Goal: Task Accomplishment & Management: Use online tool/utility

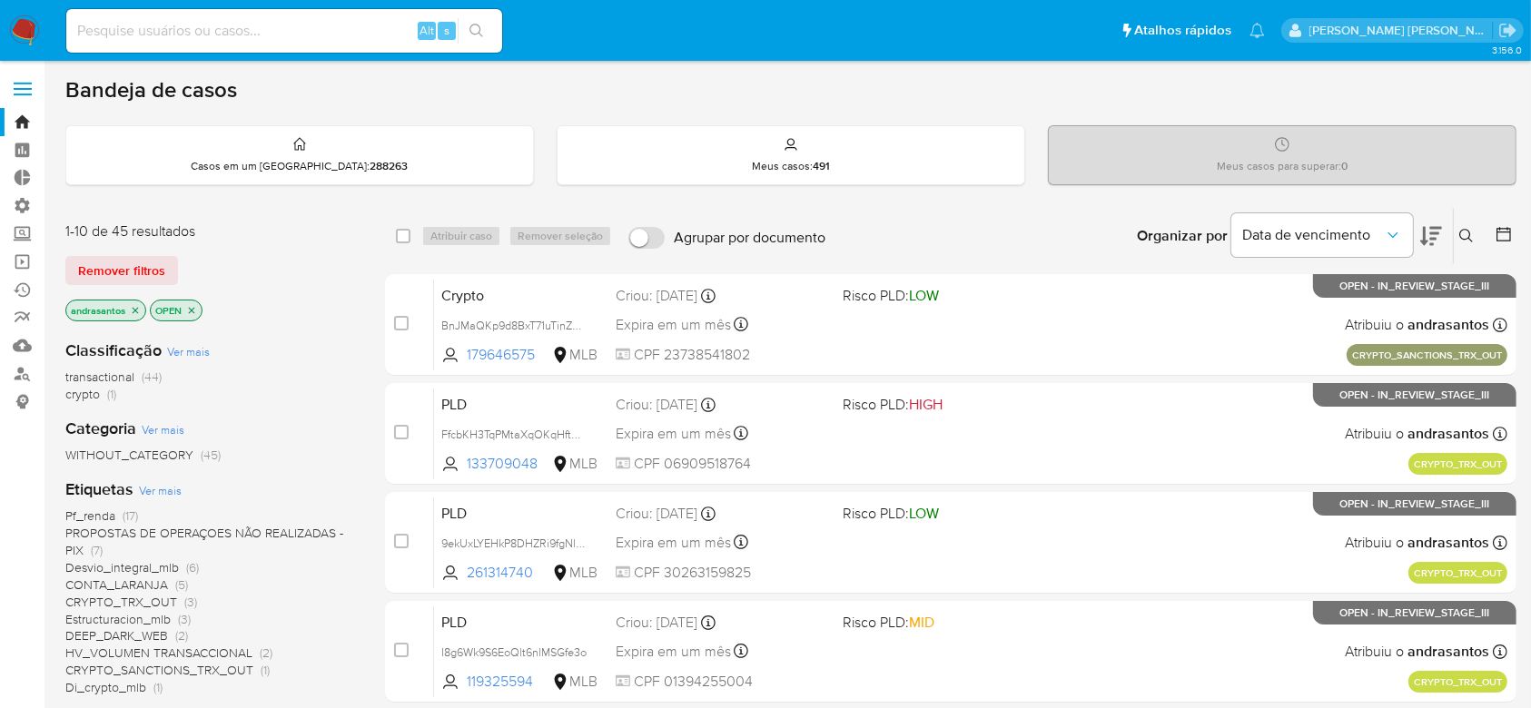
click at [250, 25] on input at bounding box center [284, 31] width 436 height 24
paste input "RZqqT8Y8kcj3xpwgUni9DER0"
type input "RZqqT8Y8kcj3xpwgUni9DER0"
click at [466, 18] on button "search-icon" at bounding box center [476, 30] width 37 height 25
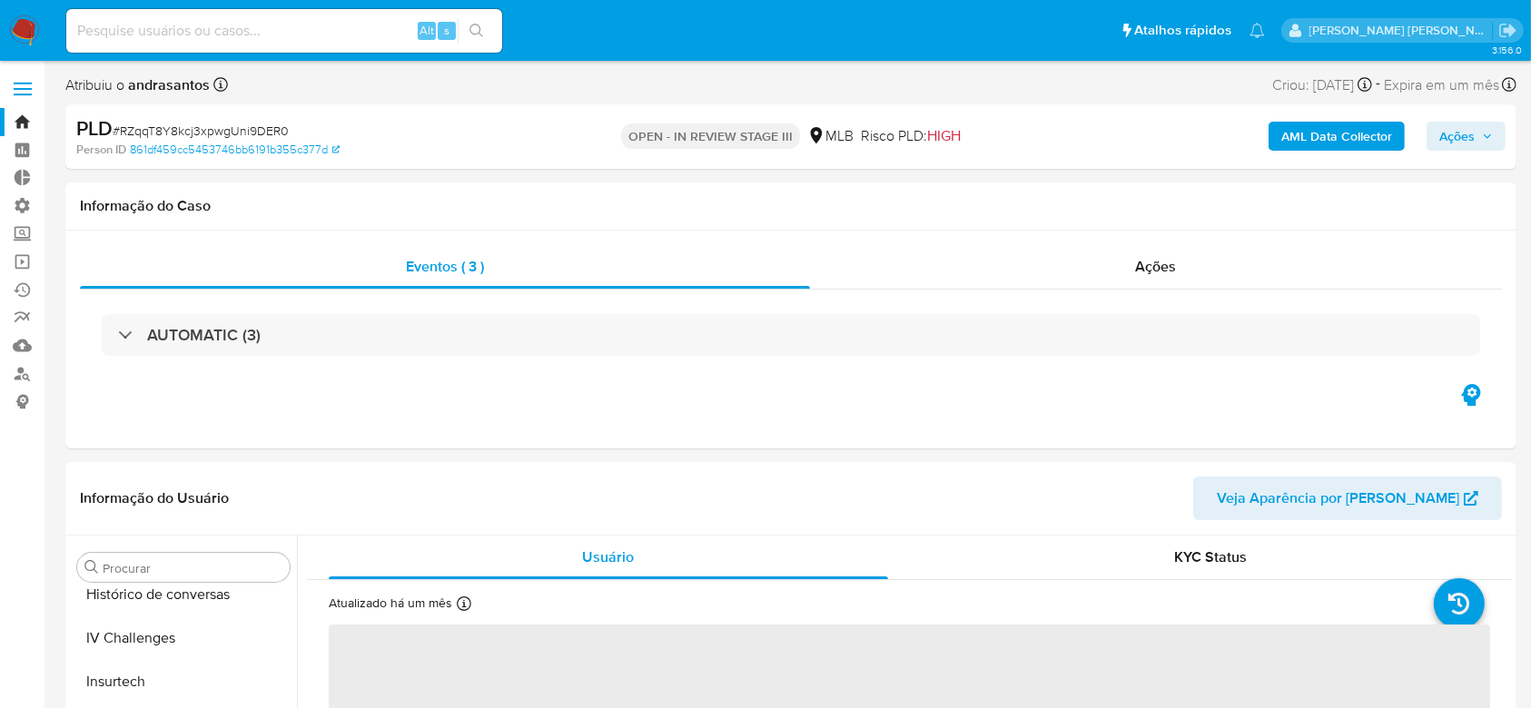
scroll to position [811, 0]
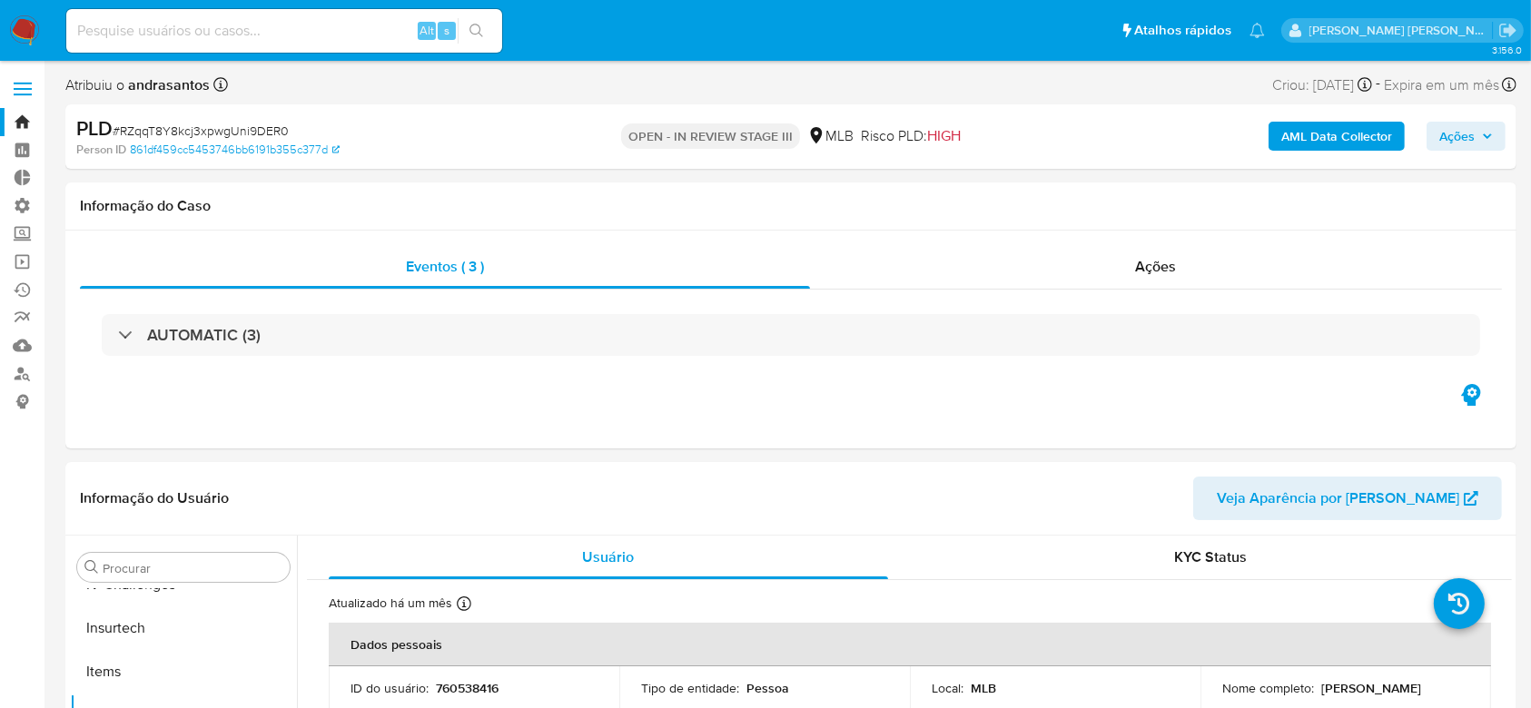
select select "10"
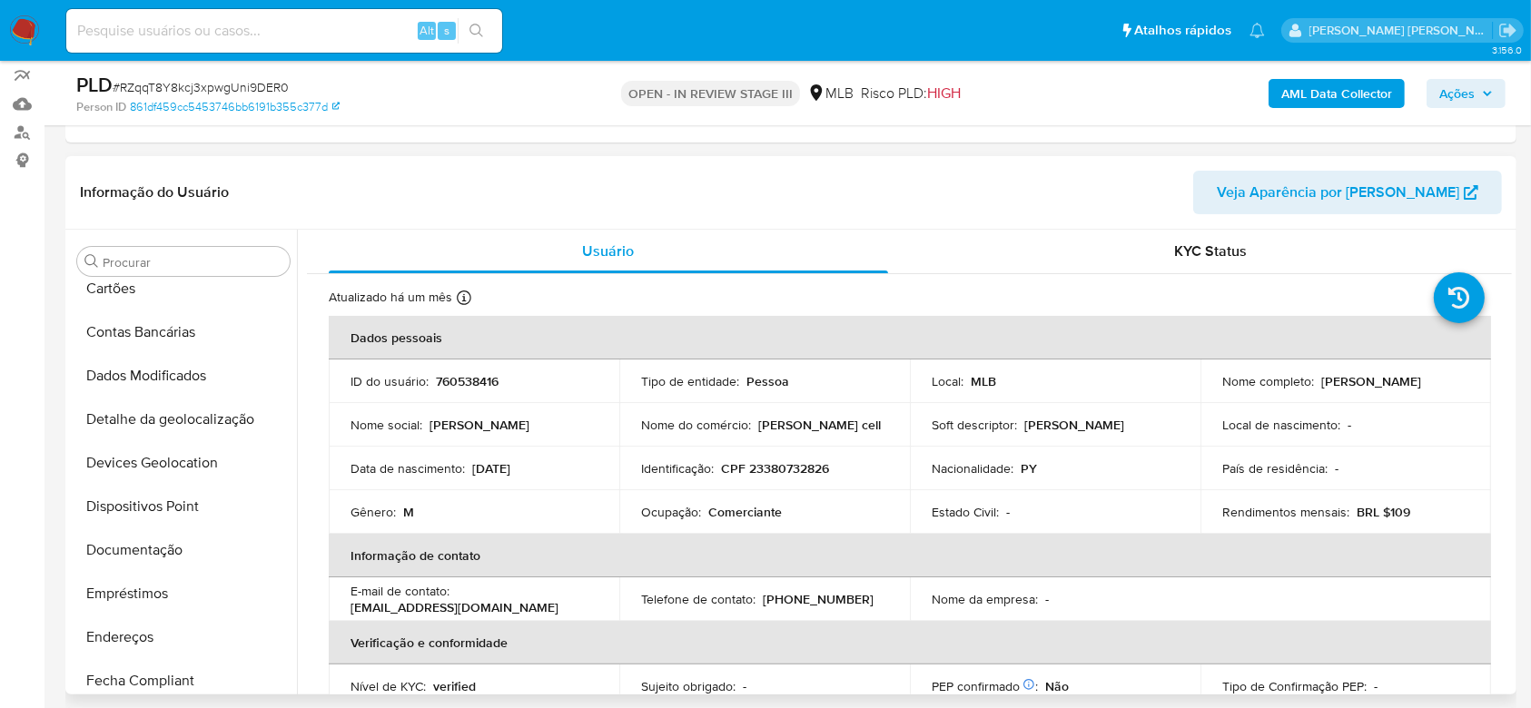
scroll to position [84, 0]
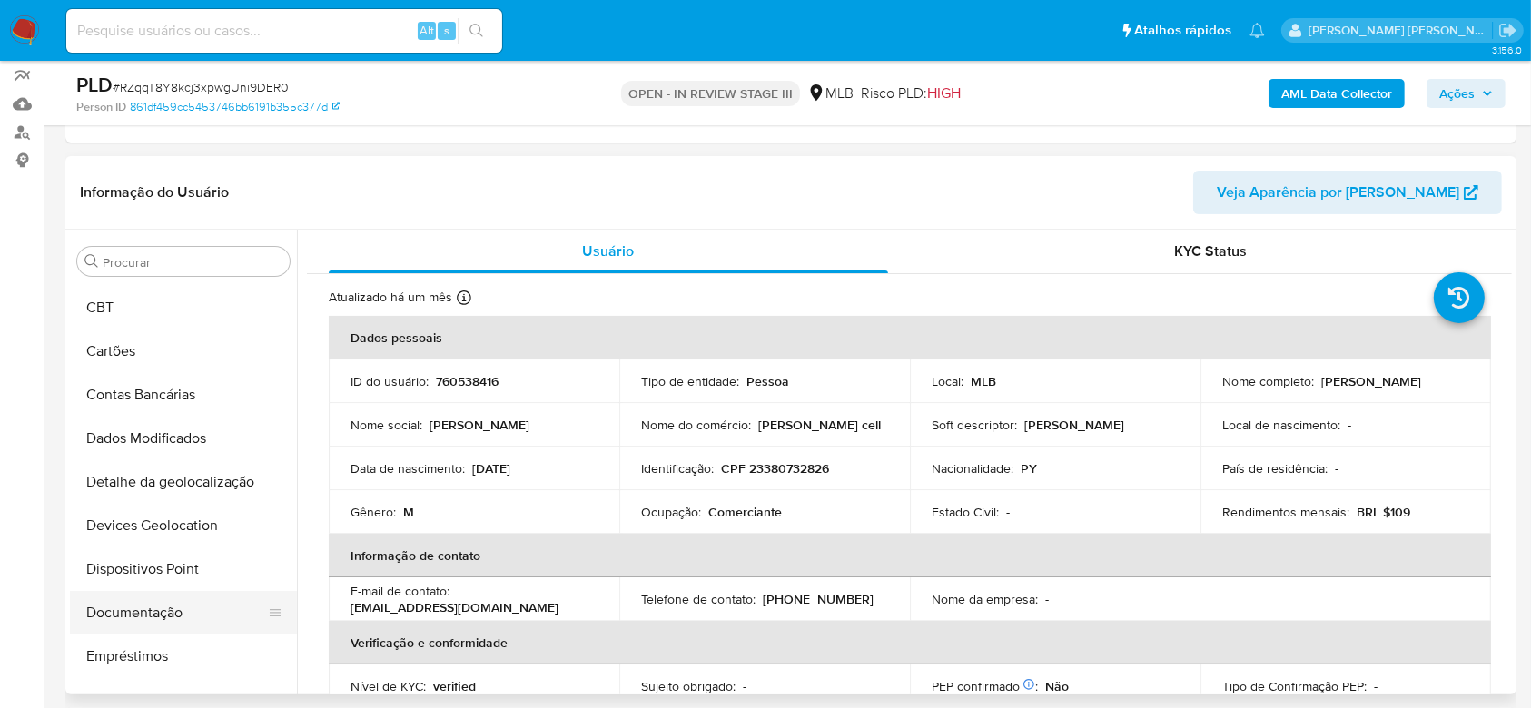
click at [143, 530] on button "Documentação" at bounding box center [176, 613] width 212 height 44
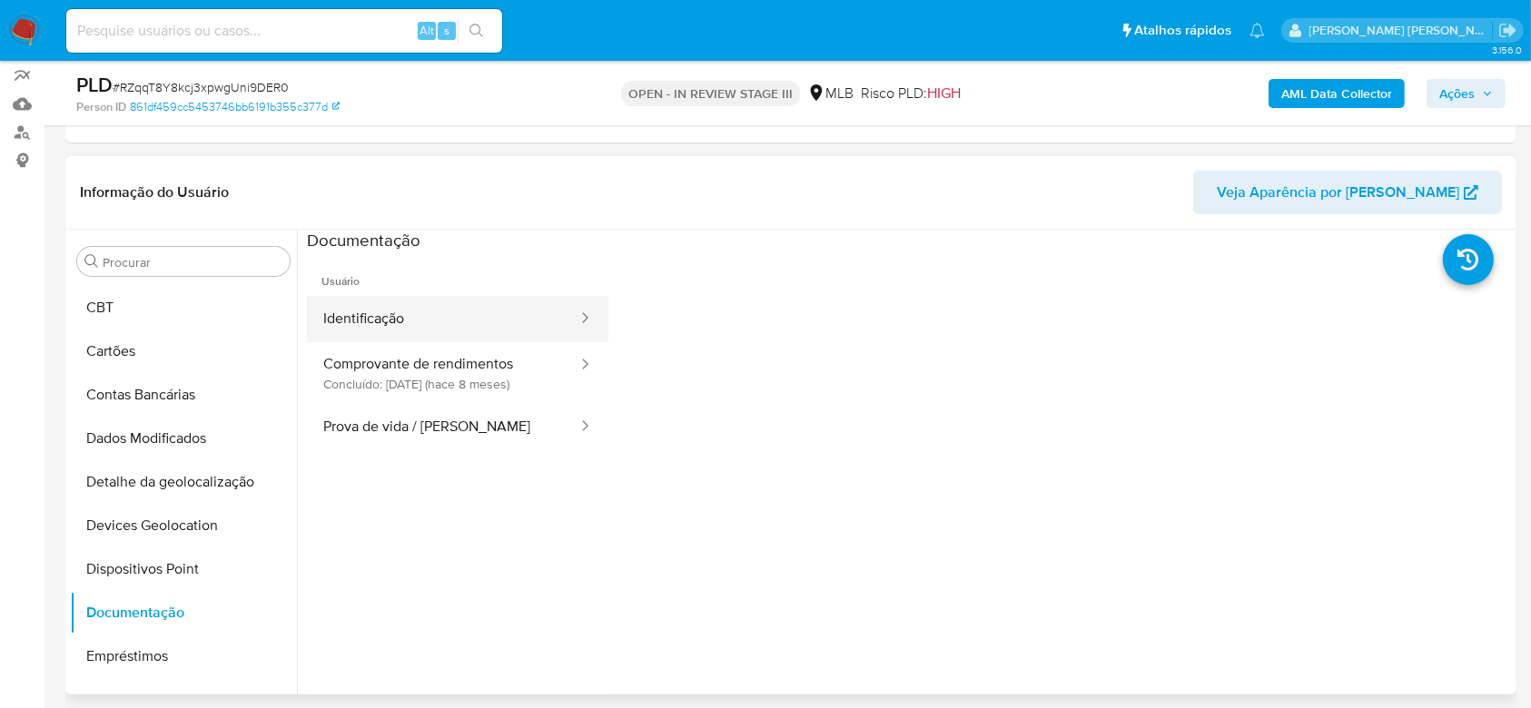
click at [421, 317] on button "Identificação" at bounding box center [443, 319] width 272 height 46
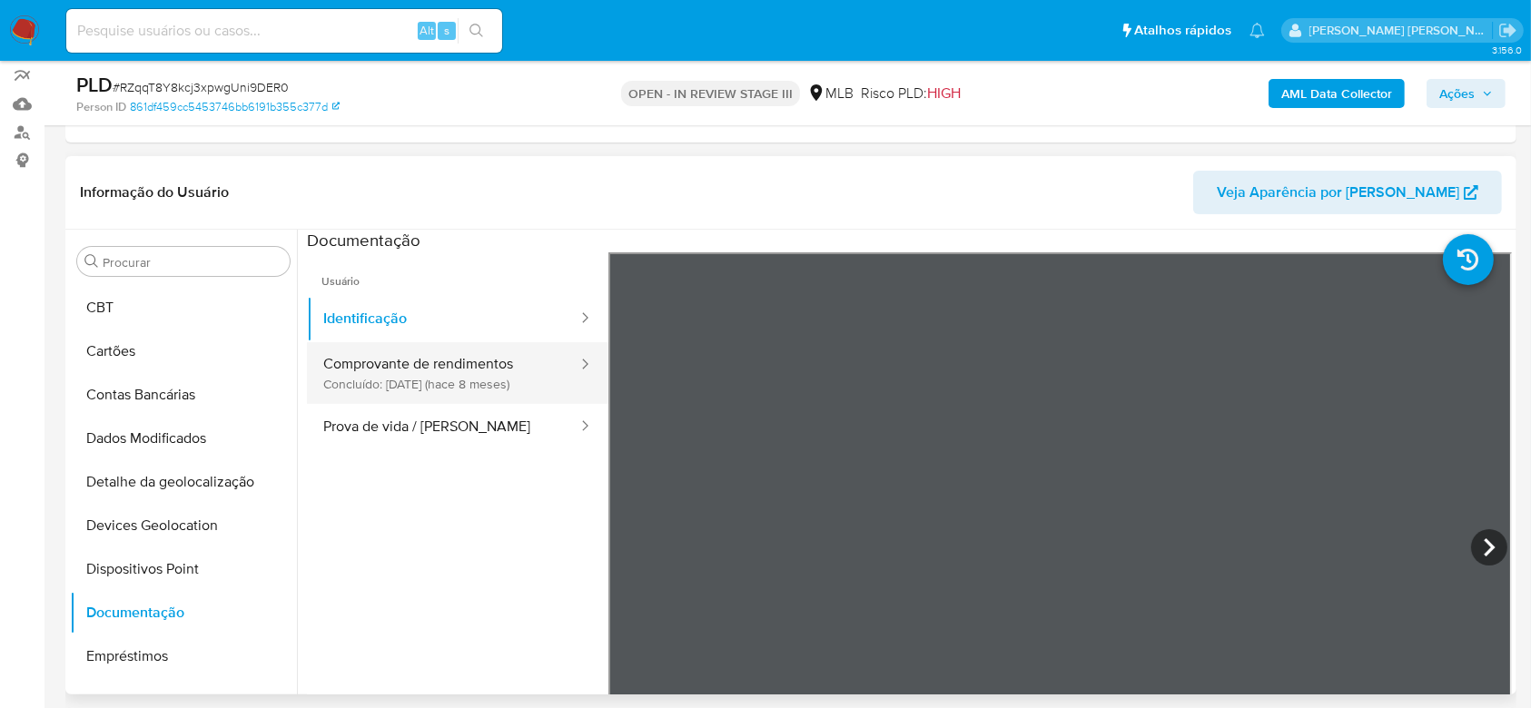
click at [363, 356] on button "Comprovante de rendimentos Concluído: 24/12/2024 (hace 8 meses)" at bounding box center [443, 373] width 272 height 62
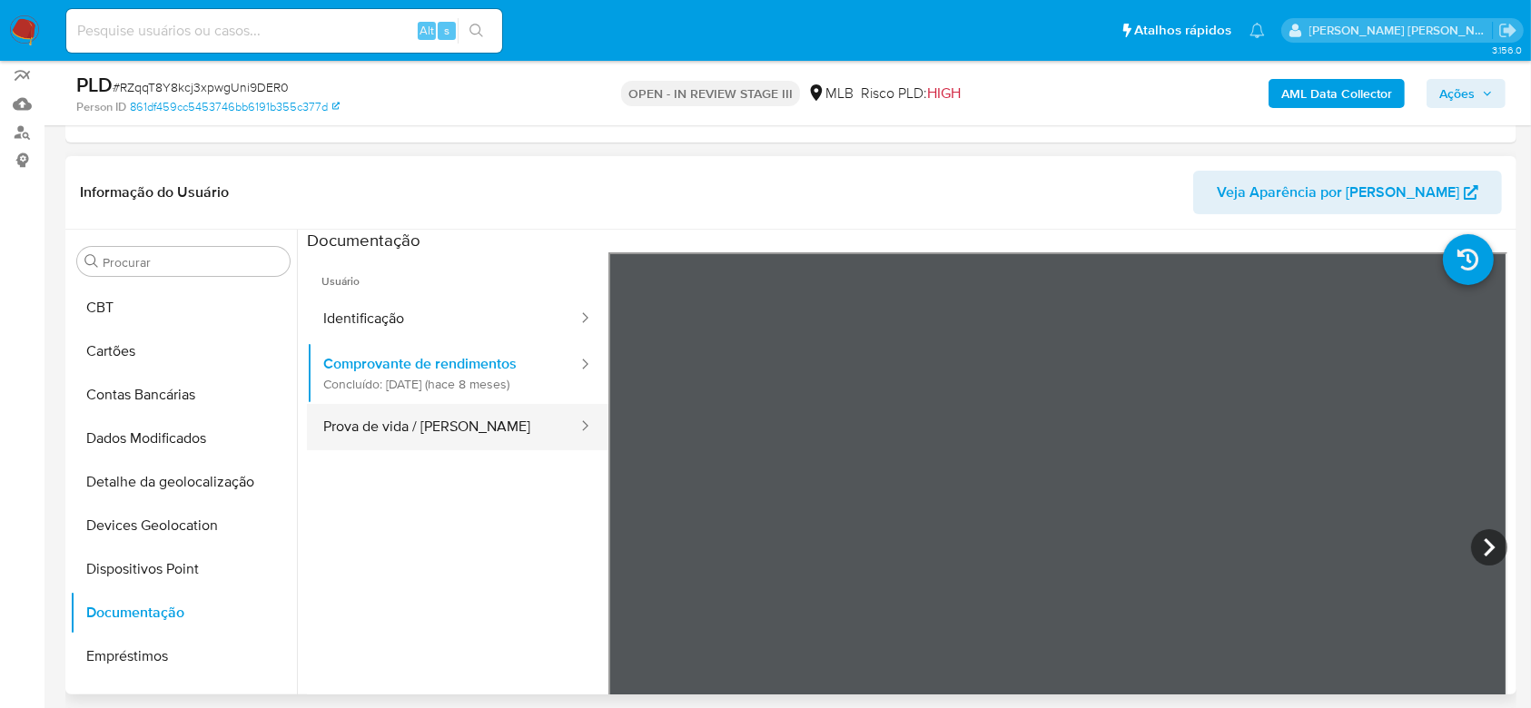
click at [377, 426] on button "Prova de vida / Selfie" at bounding box center [443, 427] width 272 height 46
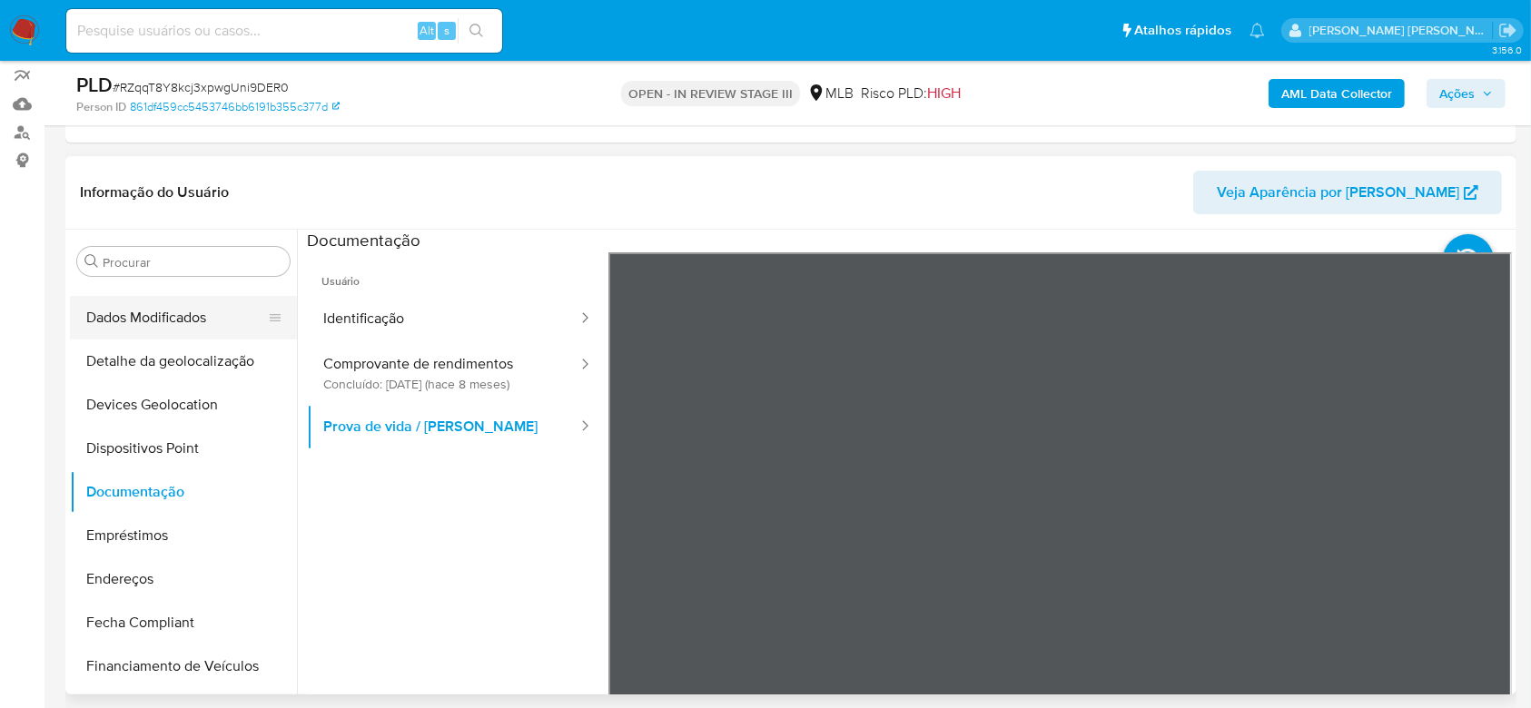
scroll to position [327, 0]
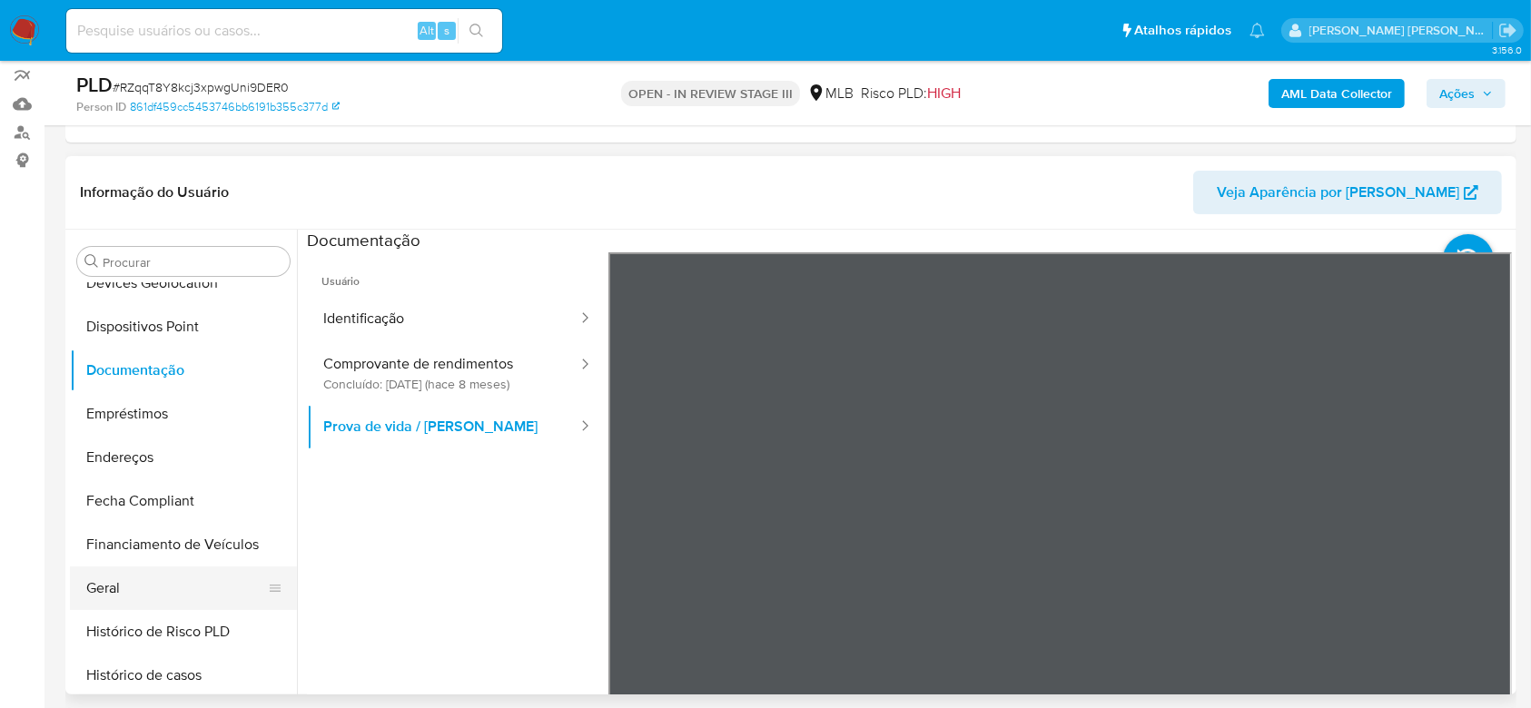
click at [123, 530] on button "Geral" at bounding box center [176, 588] width 212 height 44
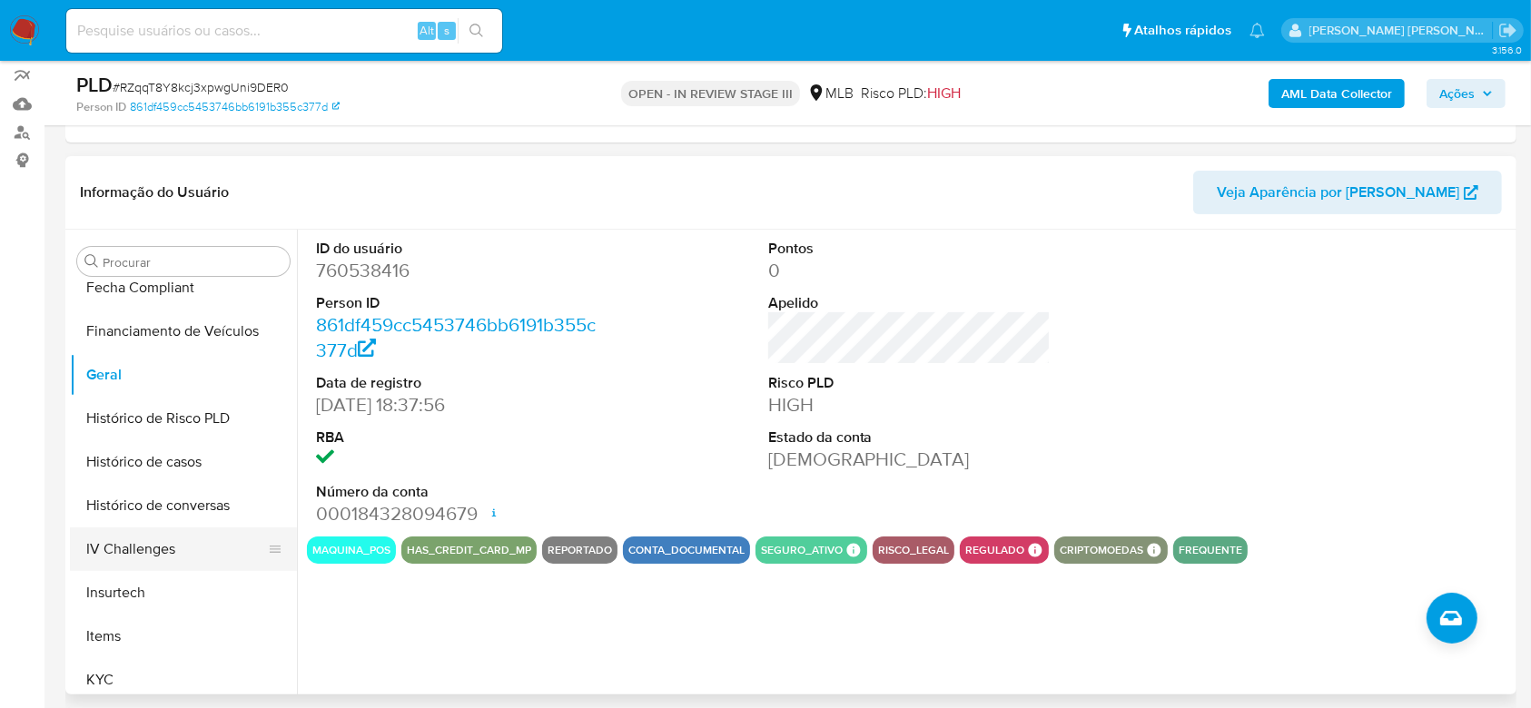
scroll to position [568, 0]
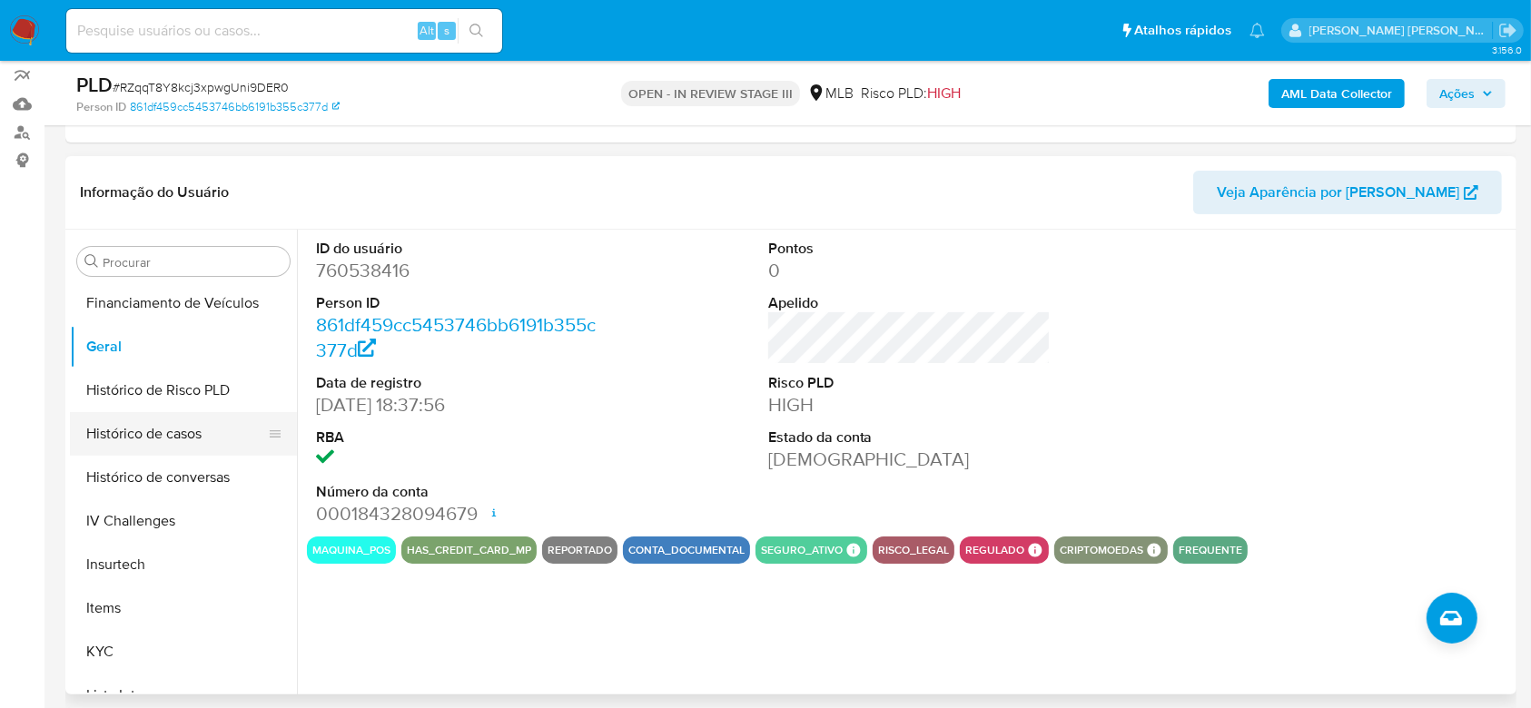
click at [110, 443] on button "Histórico de casos" at bounding box center [176, 434] width 212 height 44
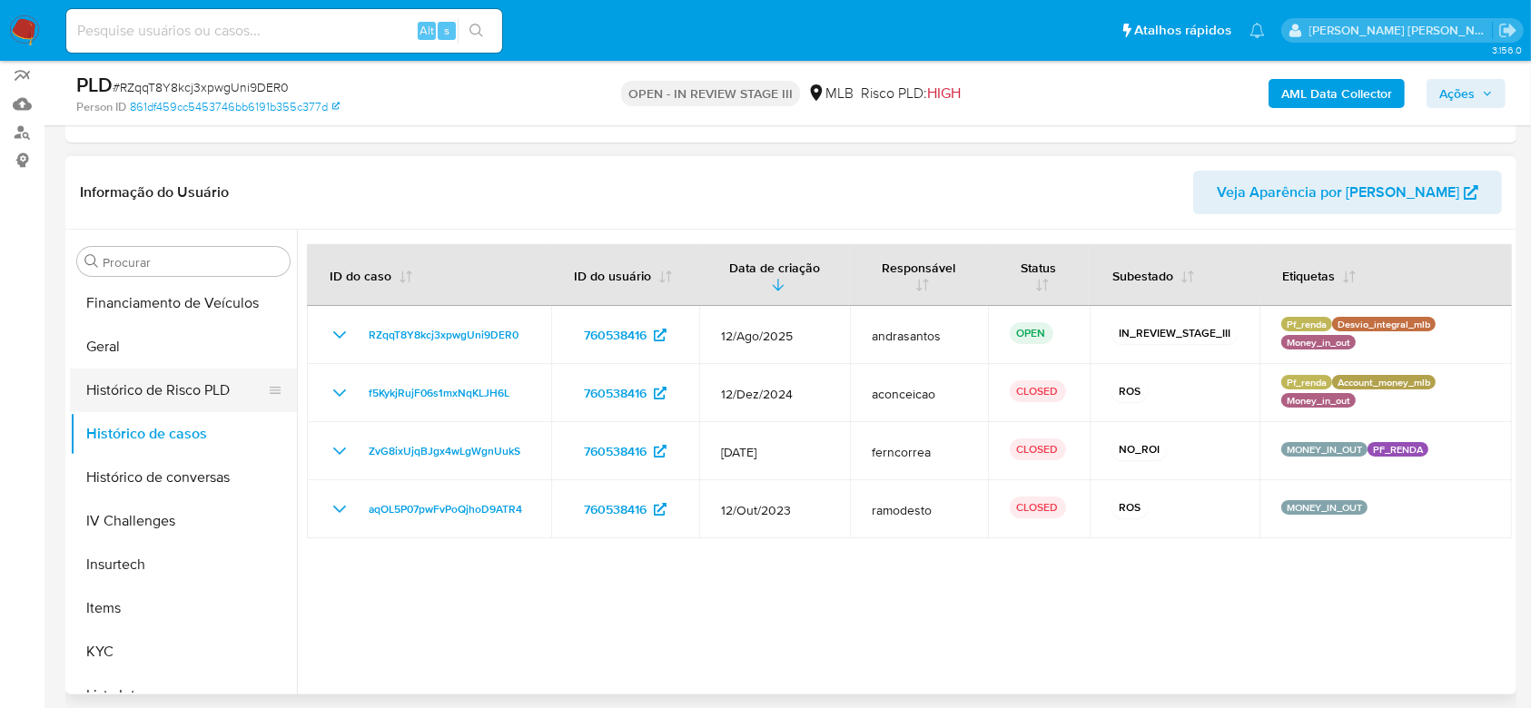
scroll to position [690, 0]
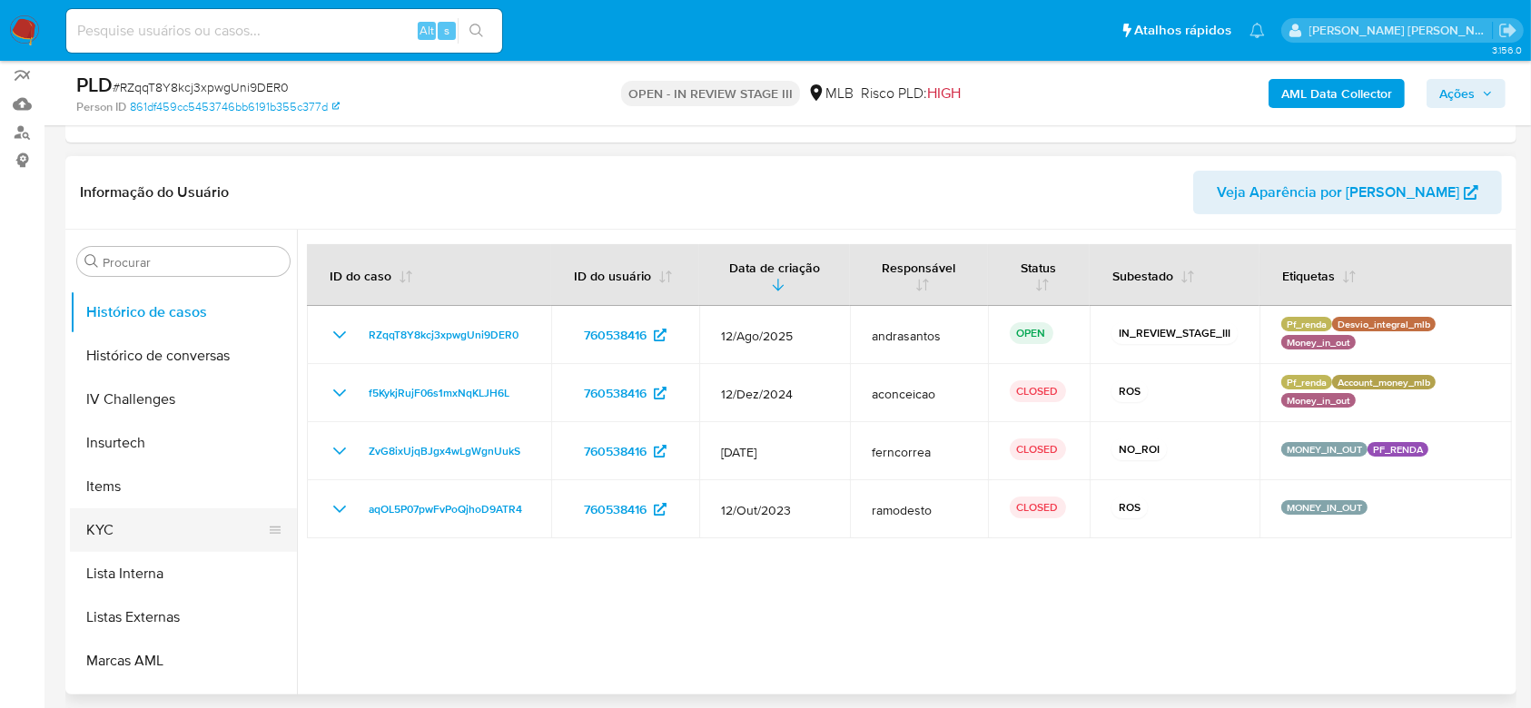
click at [122, 530] on button "KYC" at bounding box center [176, 530] width 212 height 44
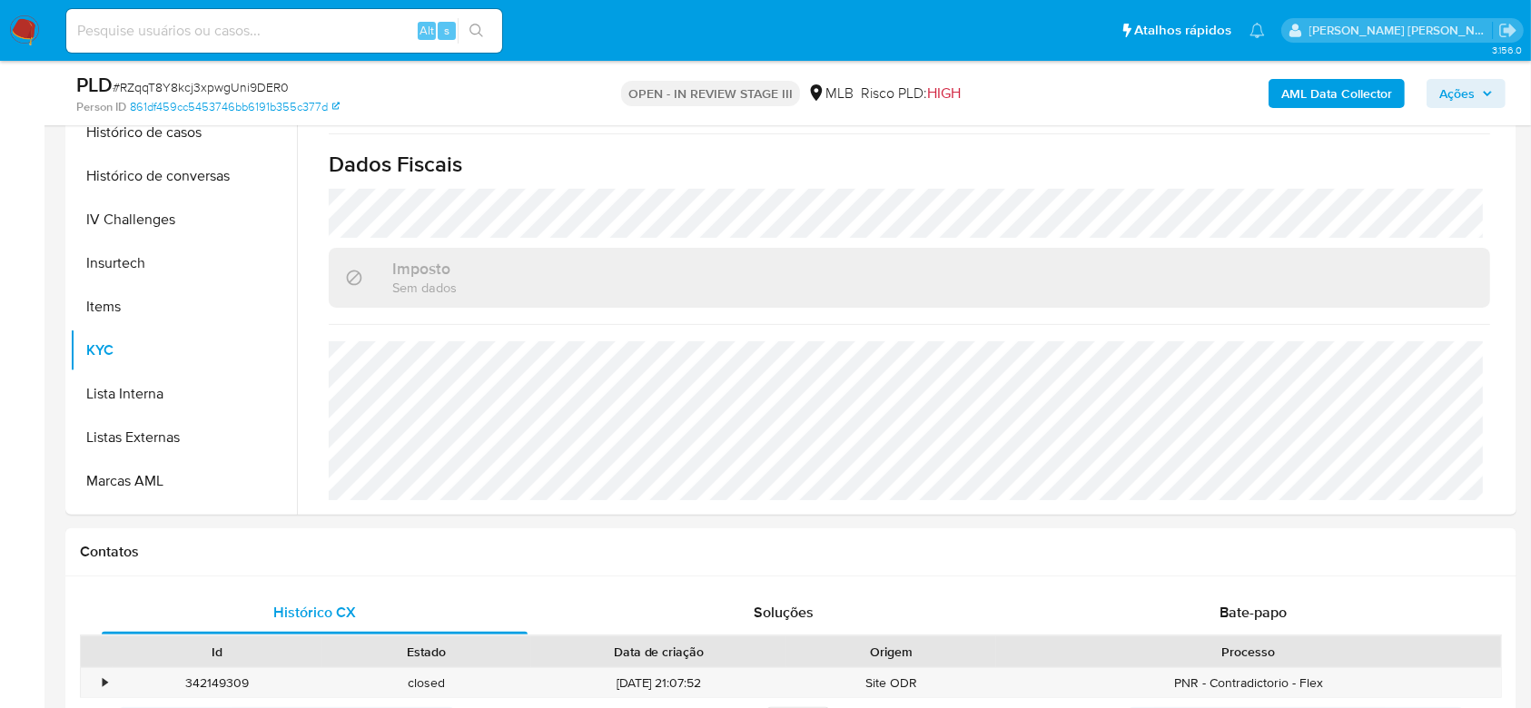
scroll to position [0, 0]
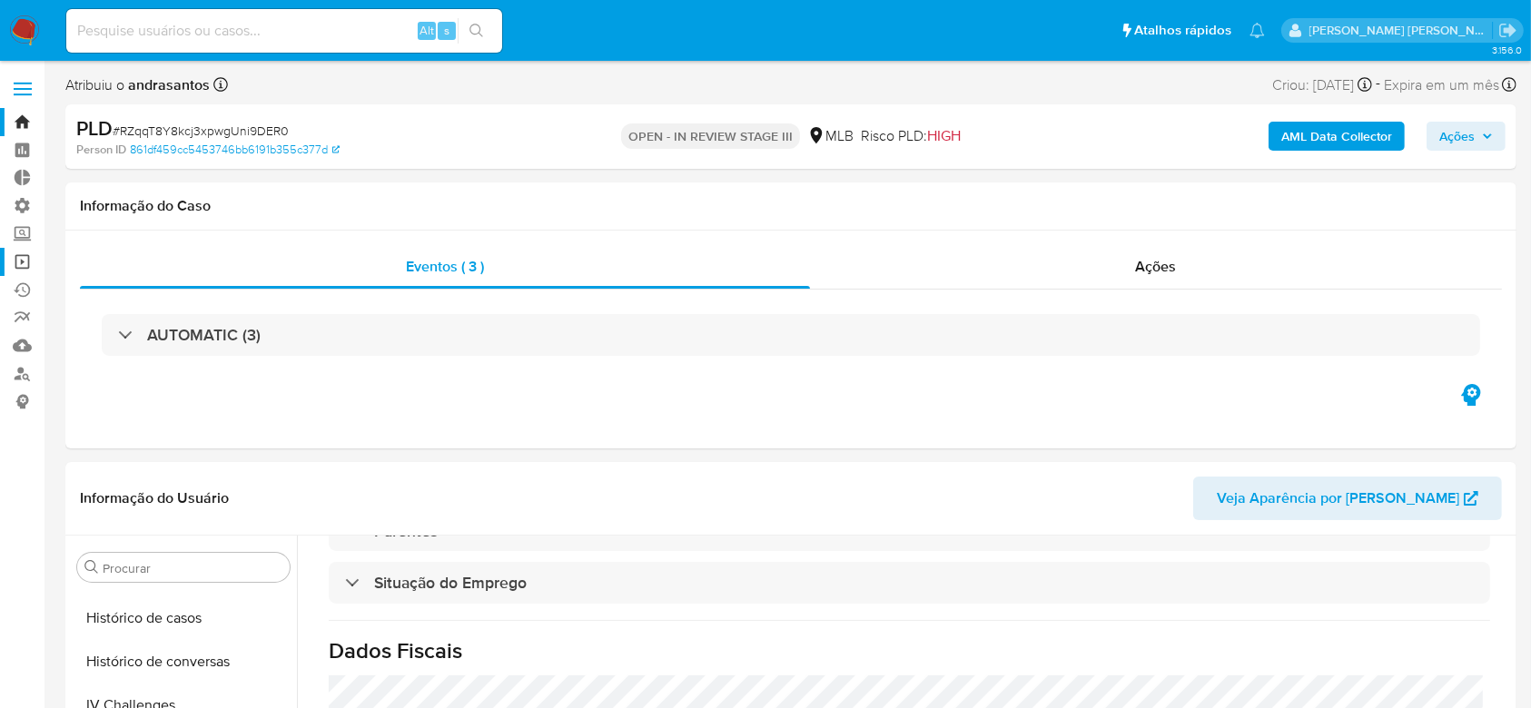
click at [20, 263] on link "Operações em massa" at bounding box center [108, 262] width 216 height 28
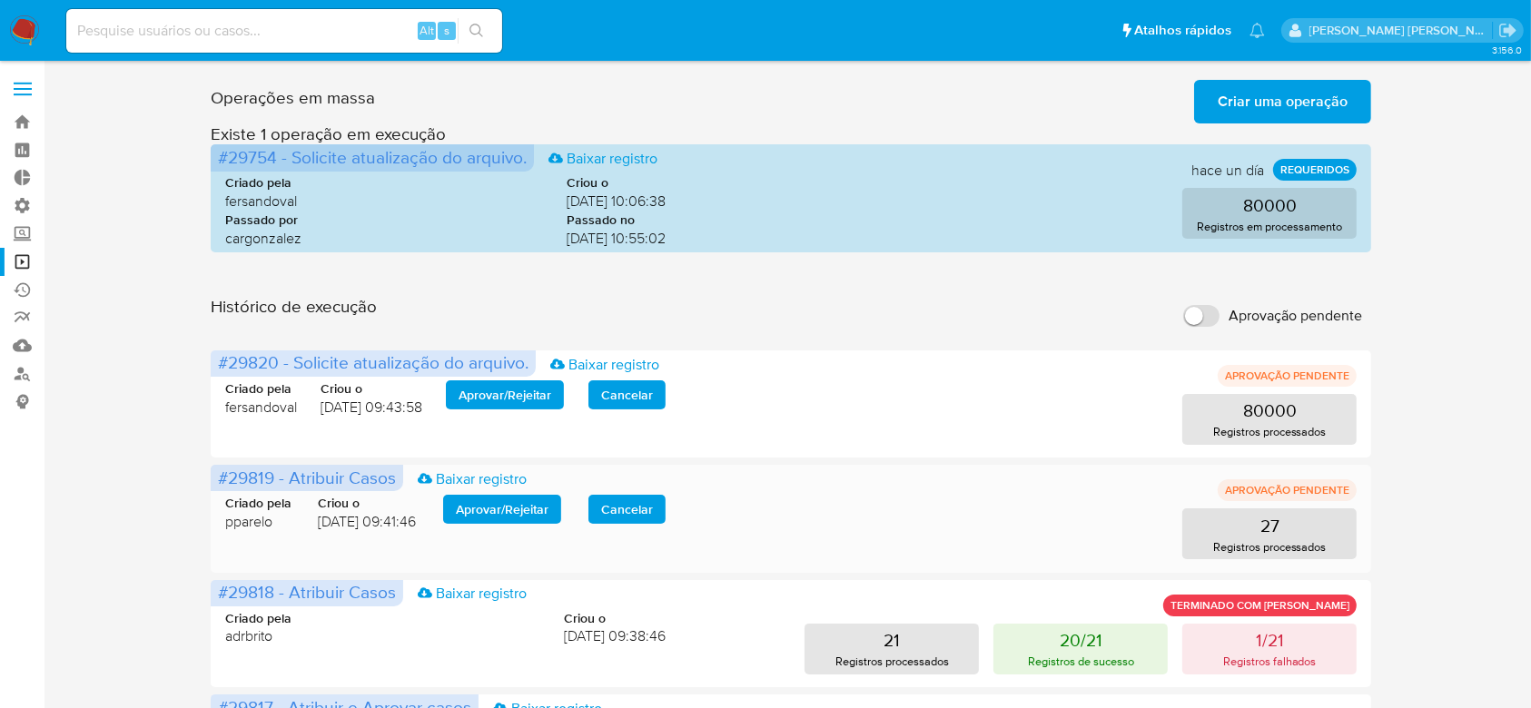
click at [532, 511] on span "Aprovar / Rejeitar" at bounding box center [502, 509] width 93 height 25
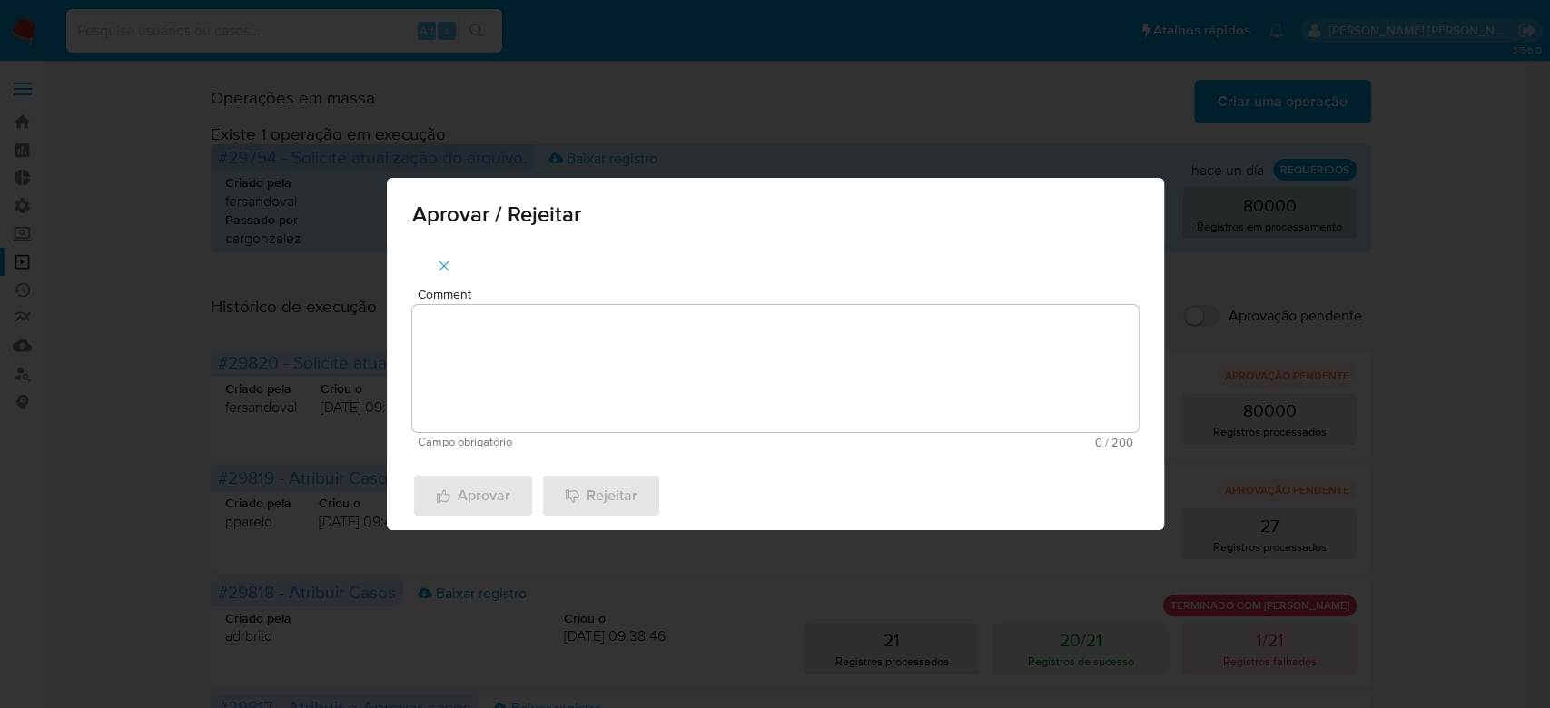
click at [532, 379] on textarea "Comment" at bounding box center [775, 368] width 726 height 127
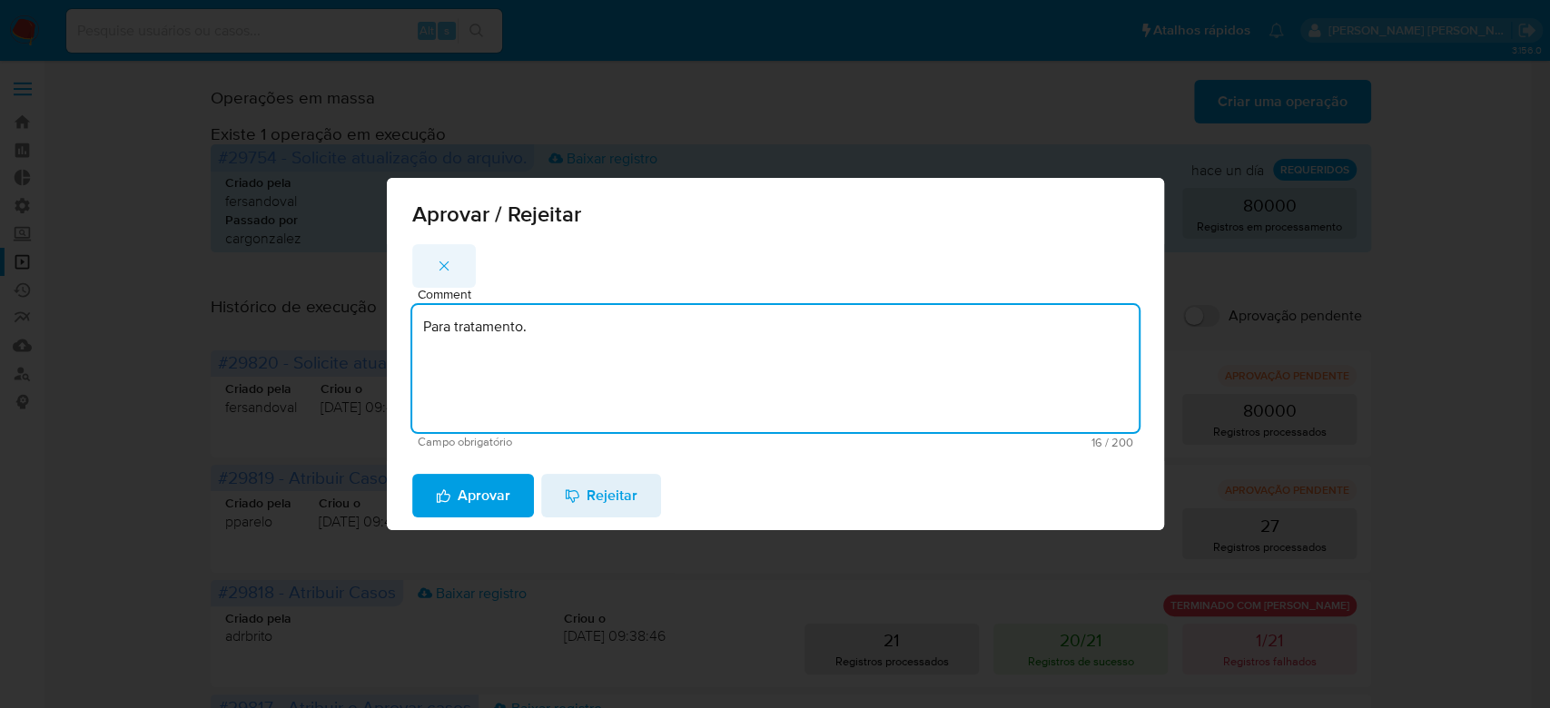
type textarea "Para tratamento."
click at [446, 270] on icon "button" at bounding box center [443, 266] width 10 height 10
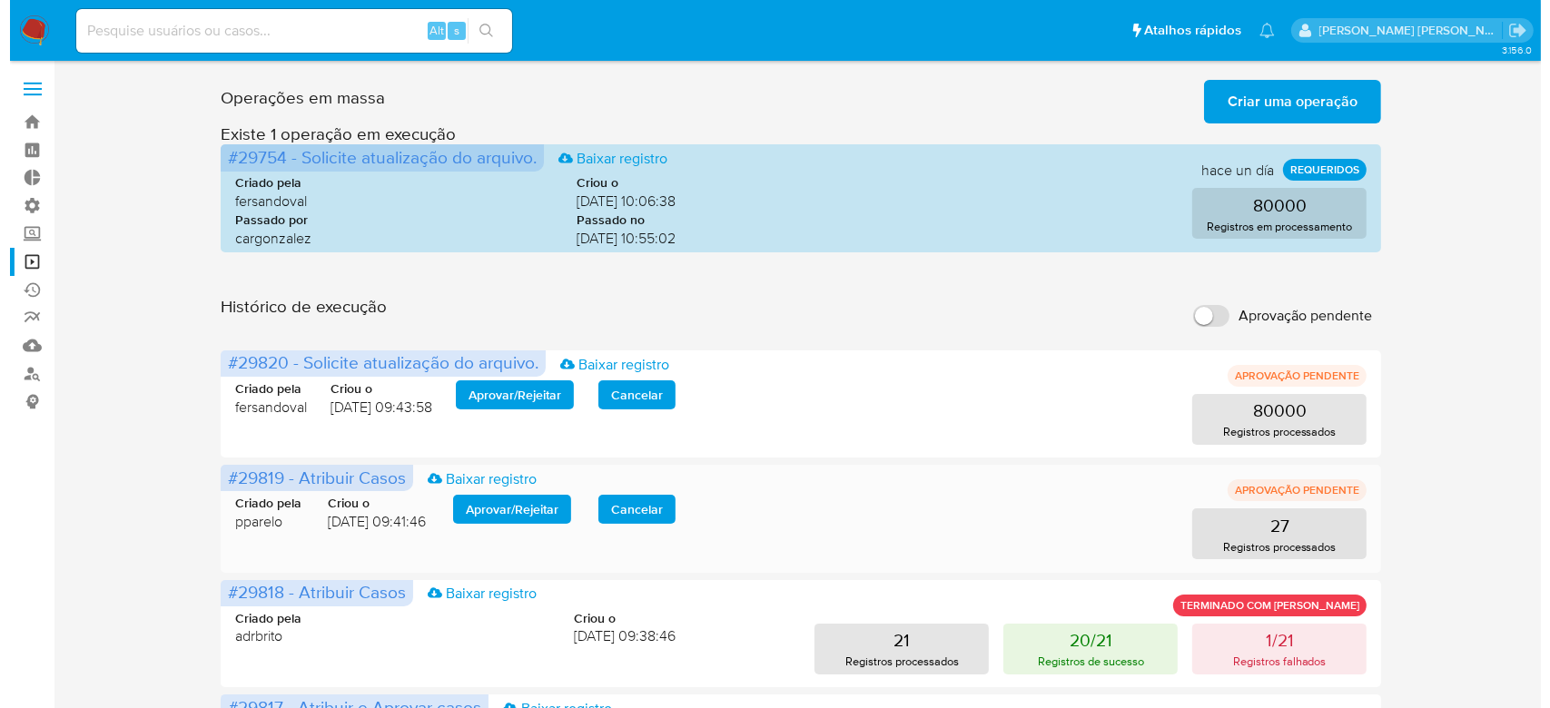
scroll to position [121, 0]
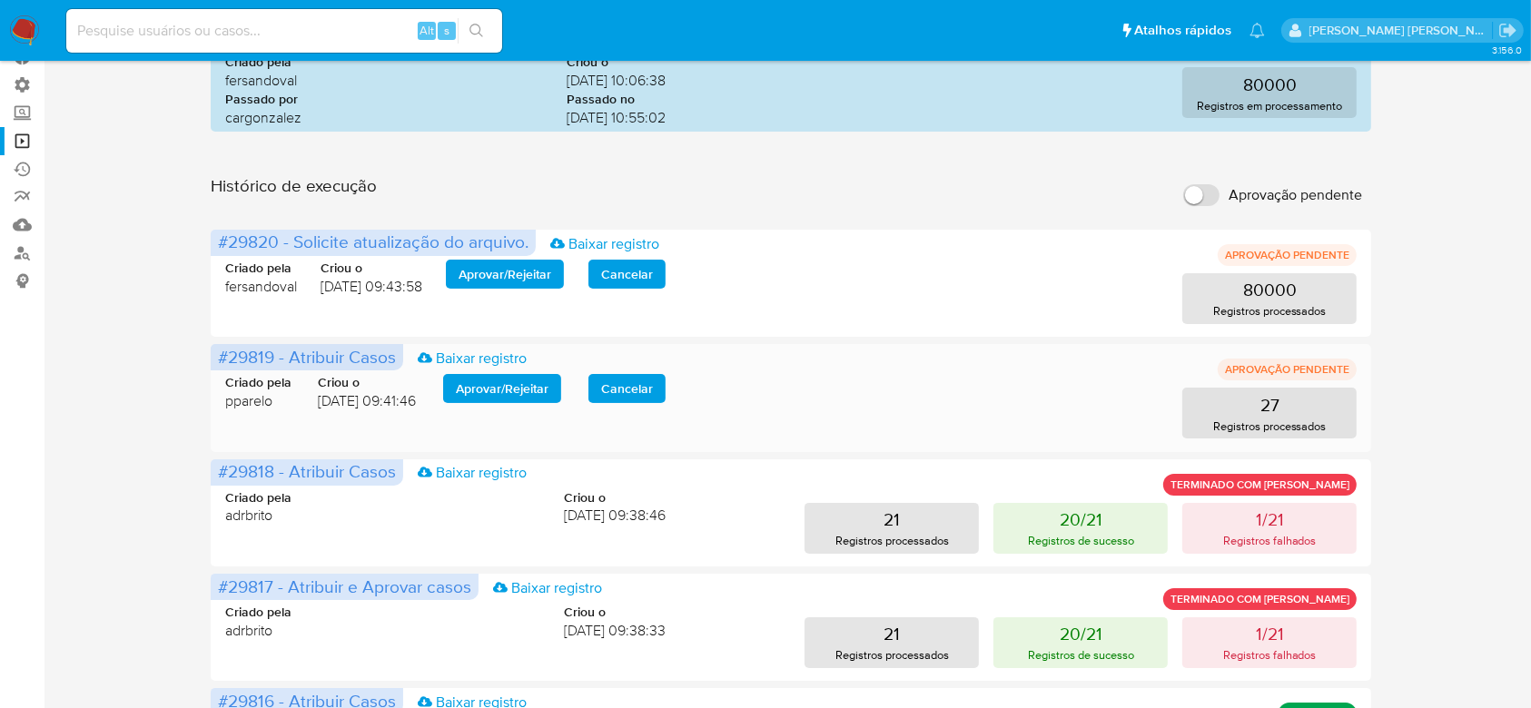
click at [516, 385] on span "Aprovar / Rejeitar" at bounding box center [502, 388] width 93 height 25
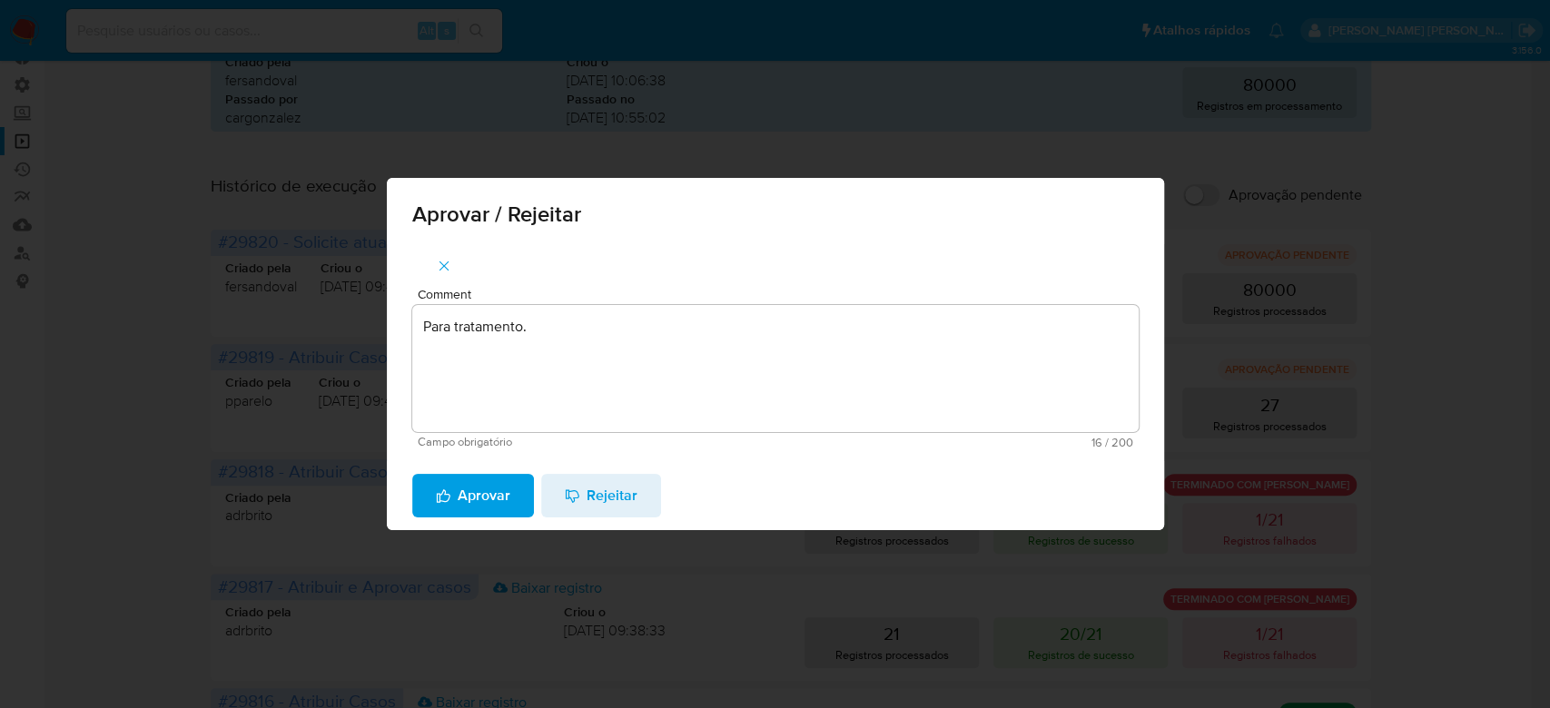
click at [514, 350] on textarea "Para tratamento." at bounding box center [775, 368] width 726 height 127
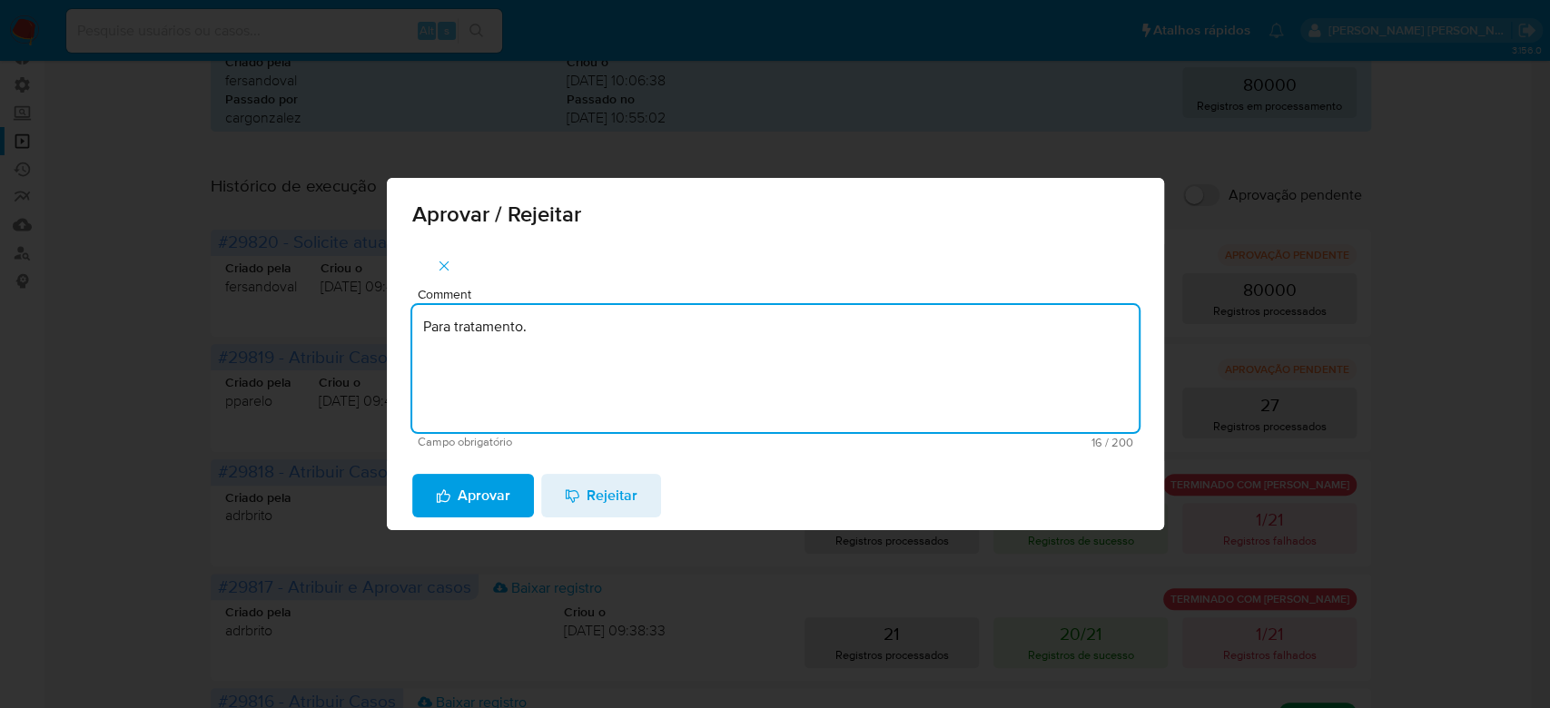
click at [482, 487] on span "Aprovar" at bounding box center [473, 496] width 74 height 40
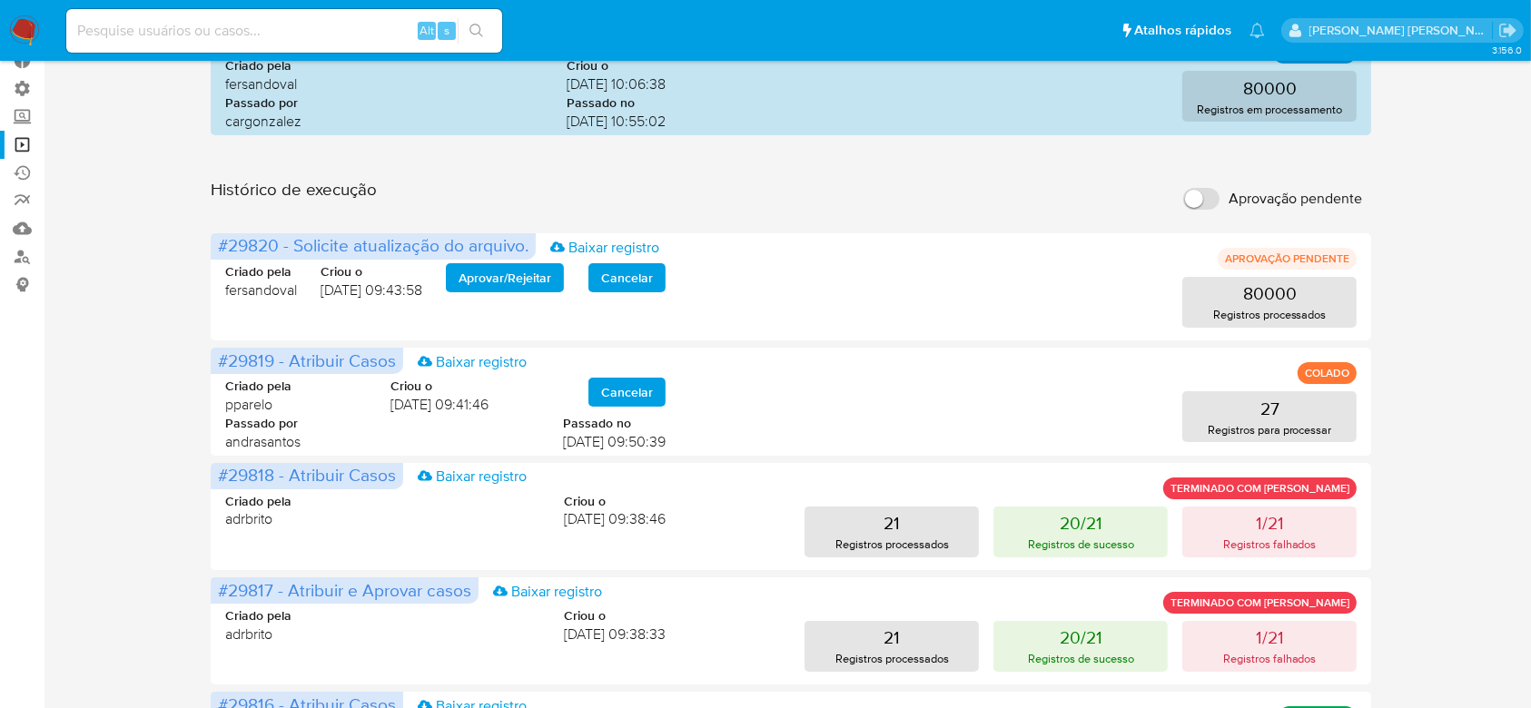
scroll to position [0, 0]
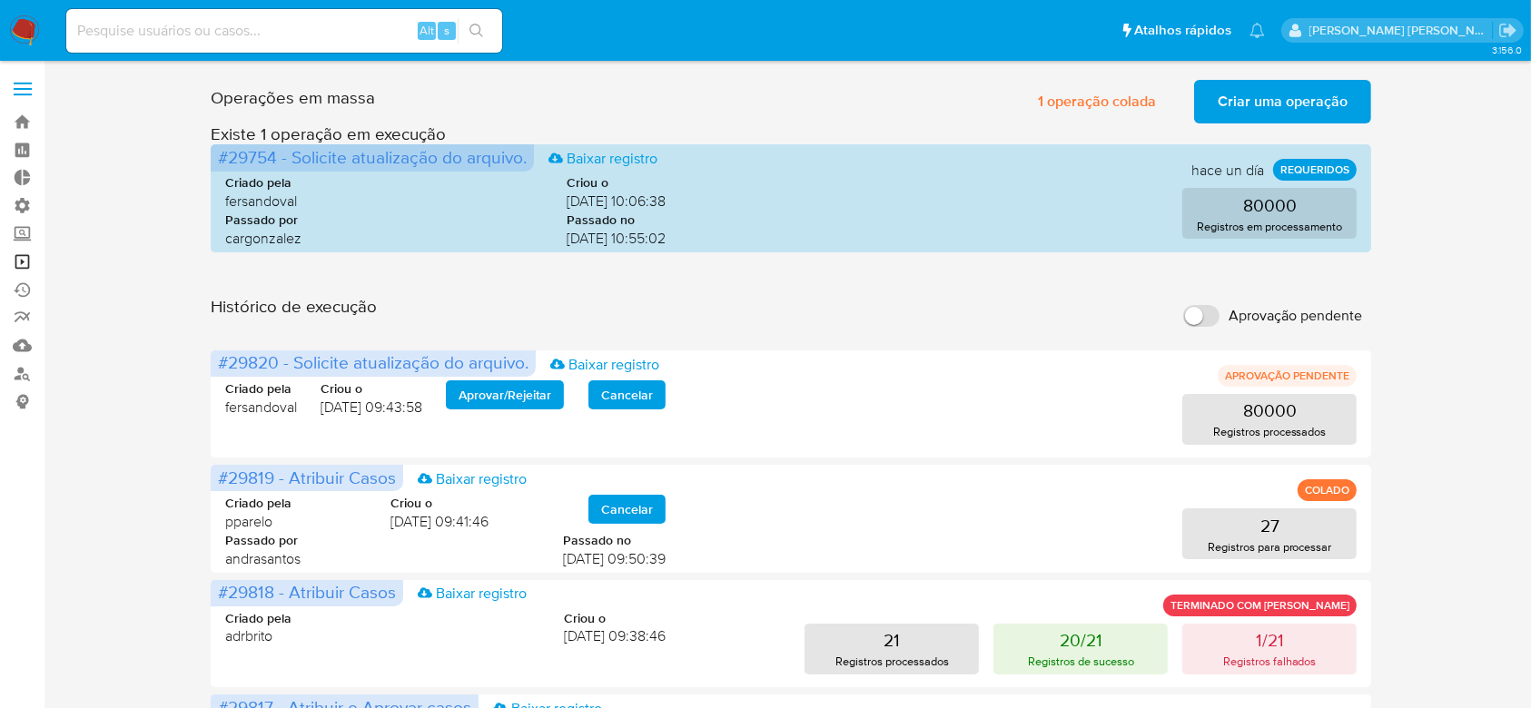
click at [23, 261] on link "Operações em massa" at bounding box center [108, 262] width 216 height 28
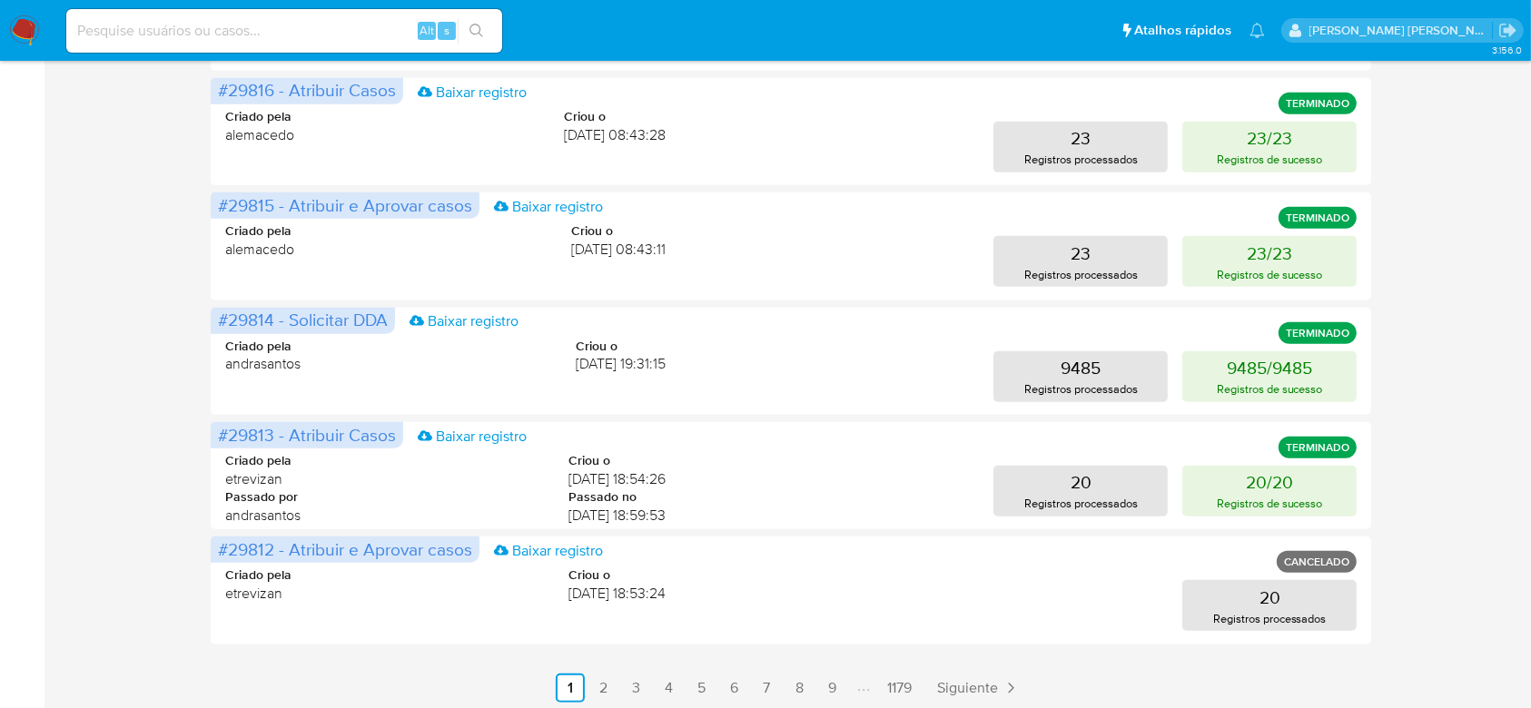
scroll to position [851, 0]
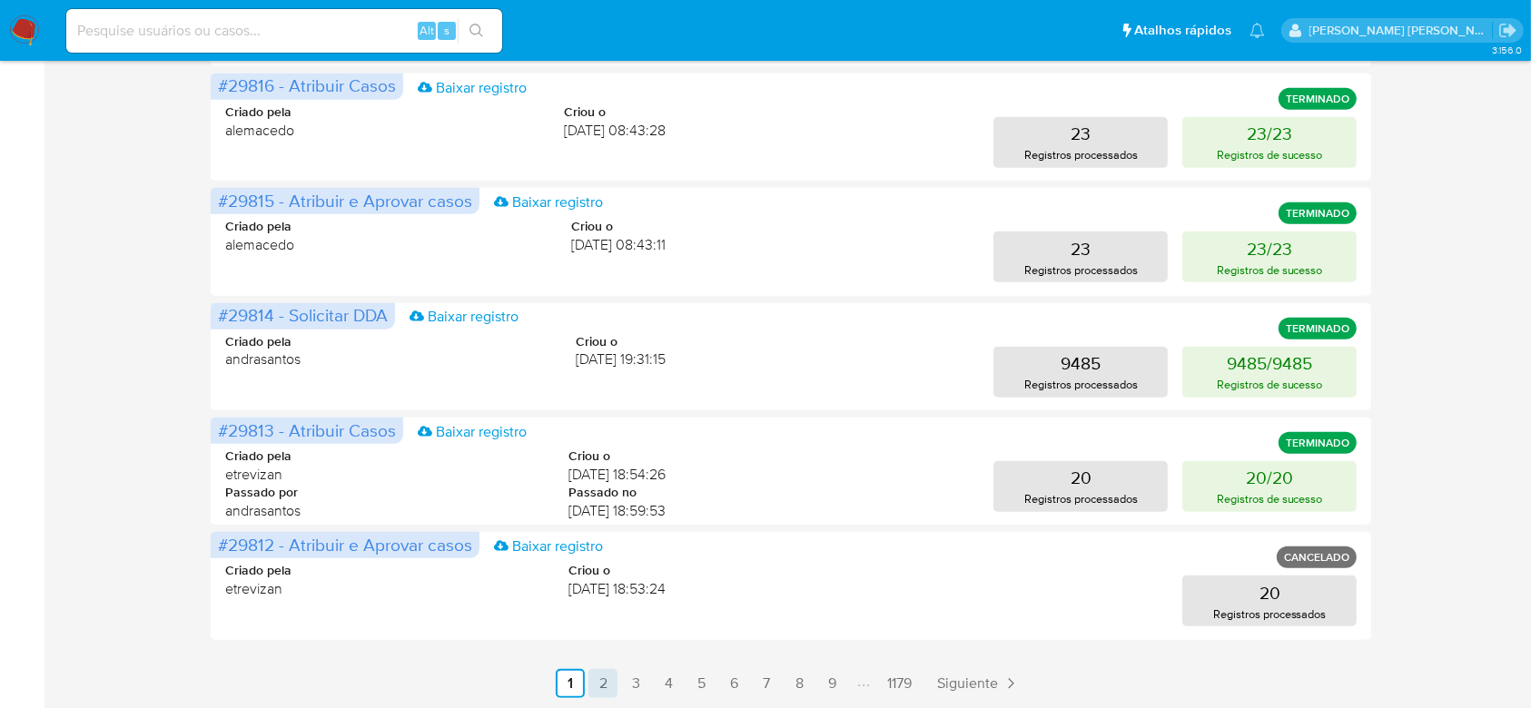
click at [601, 686] on link "2" at bounding box center [602, 683] width 29 height 29
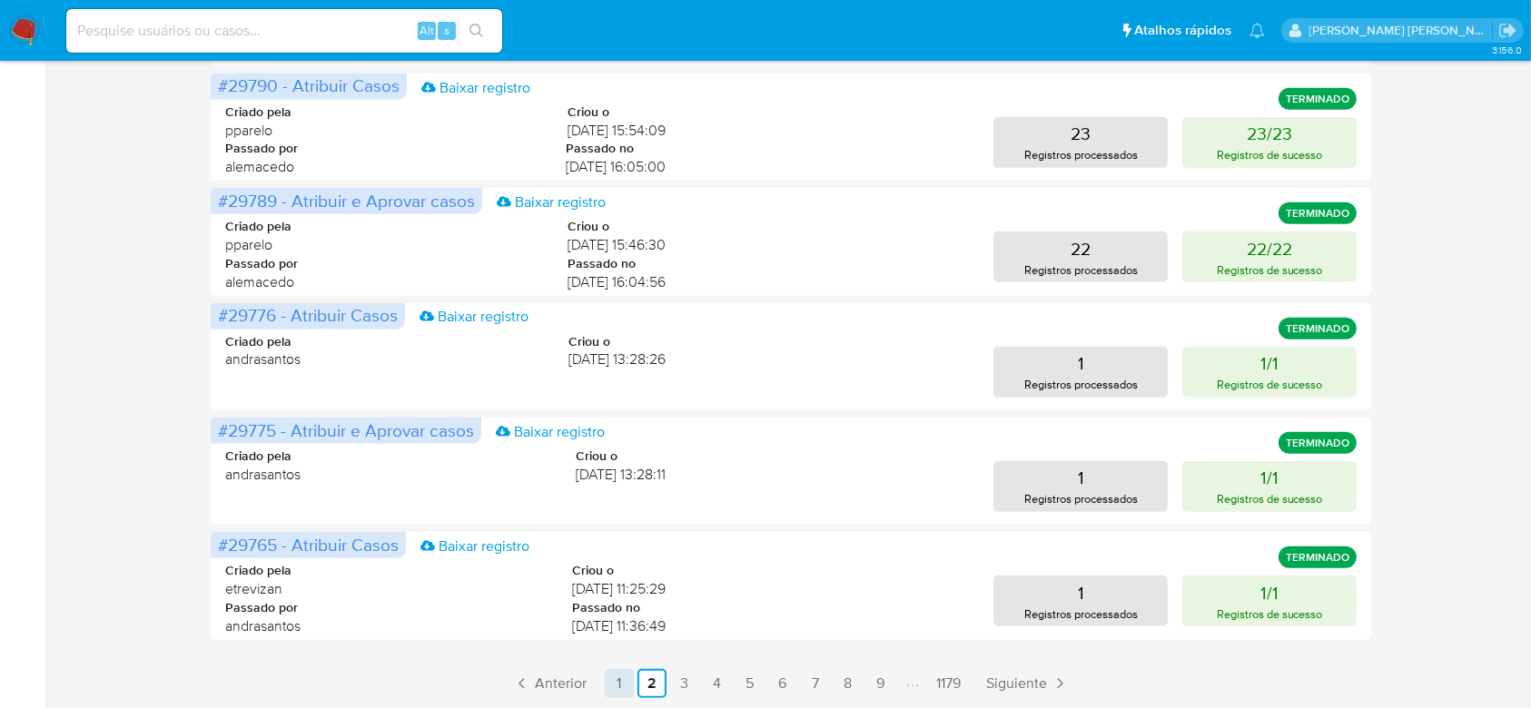
click at [606, 678] on link "1" at bounding box center [619, 683] width 29 height 29
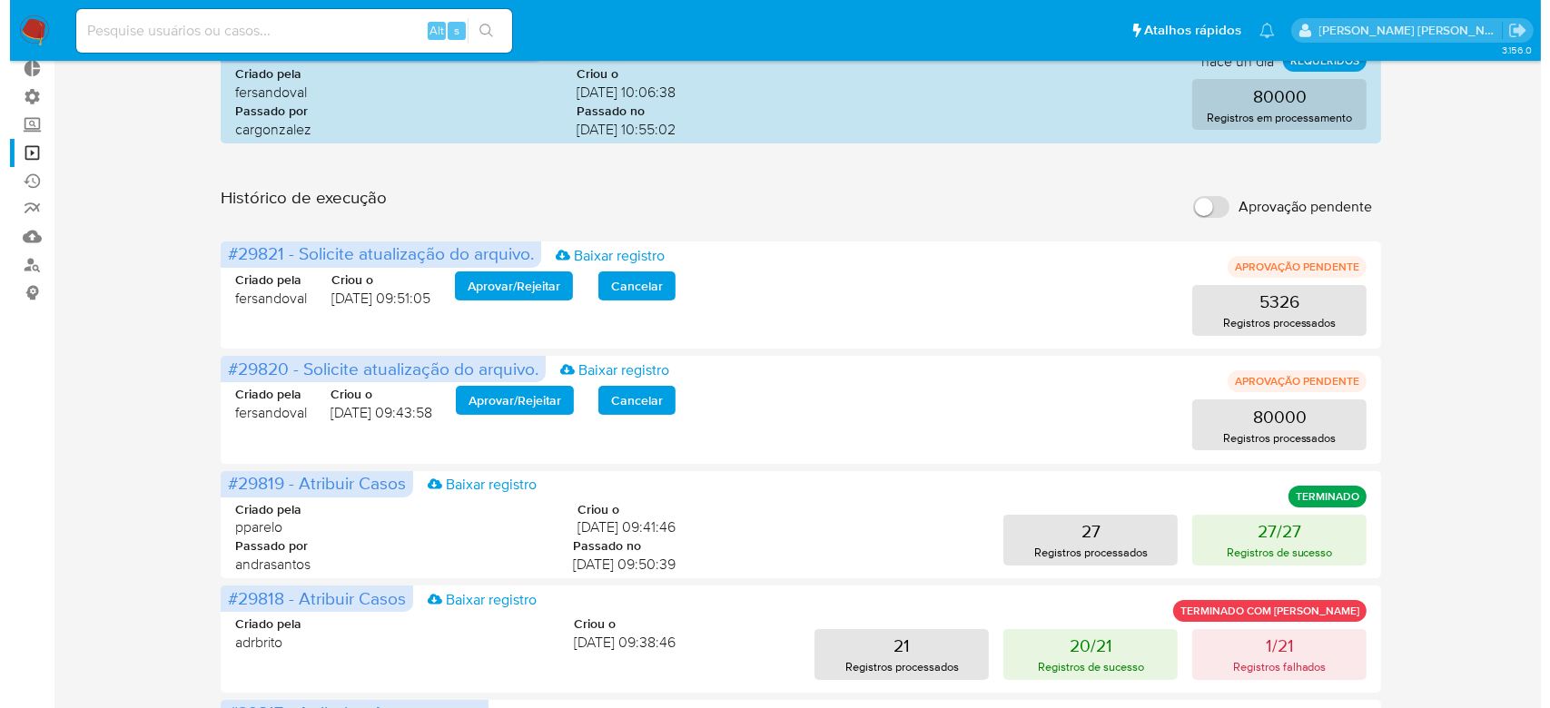
scroll to position [0, 0]
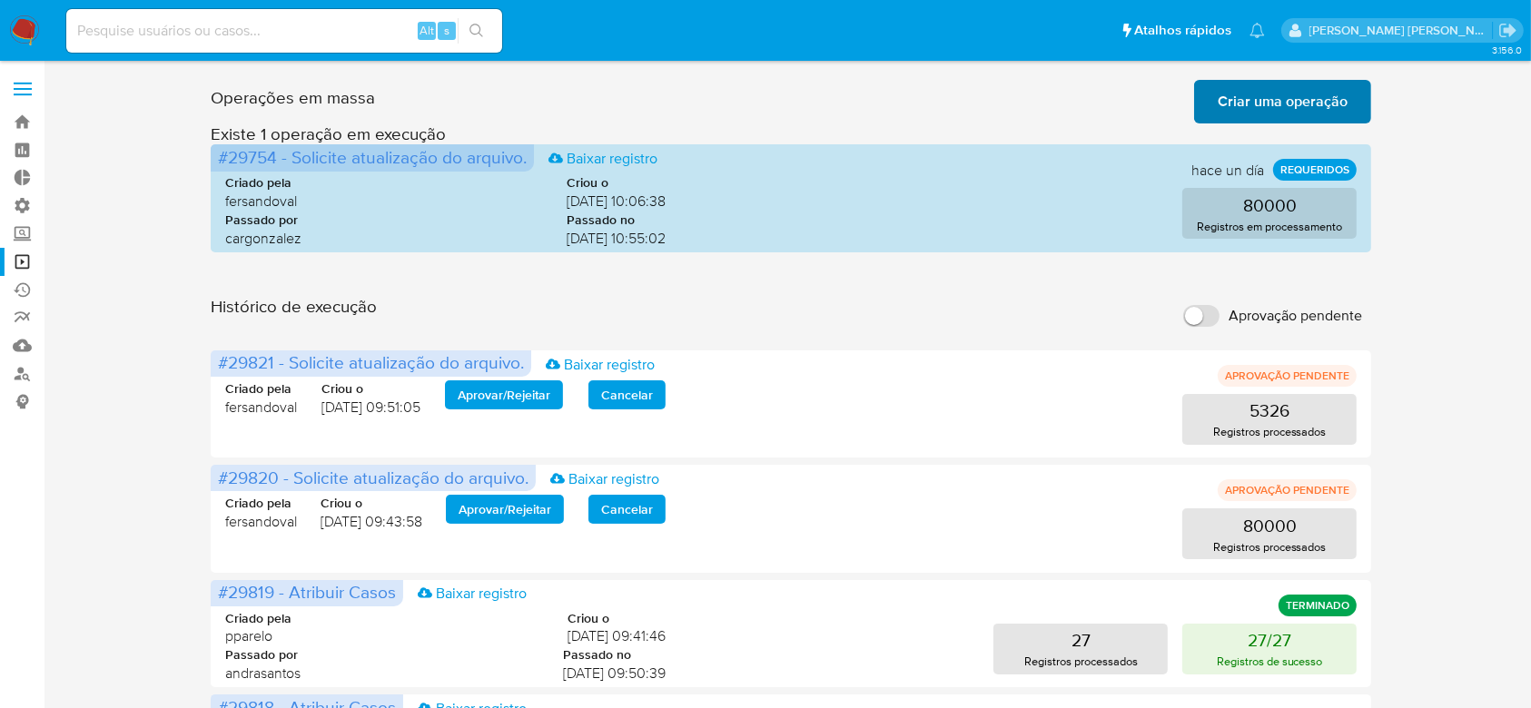
click at [1281, 103] on span "Criar uma operação" at bounding box center [1282, 102] width 130 height 40
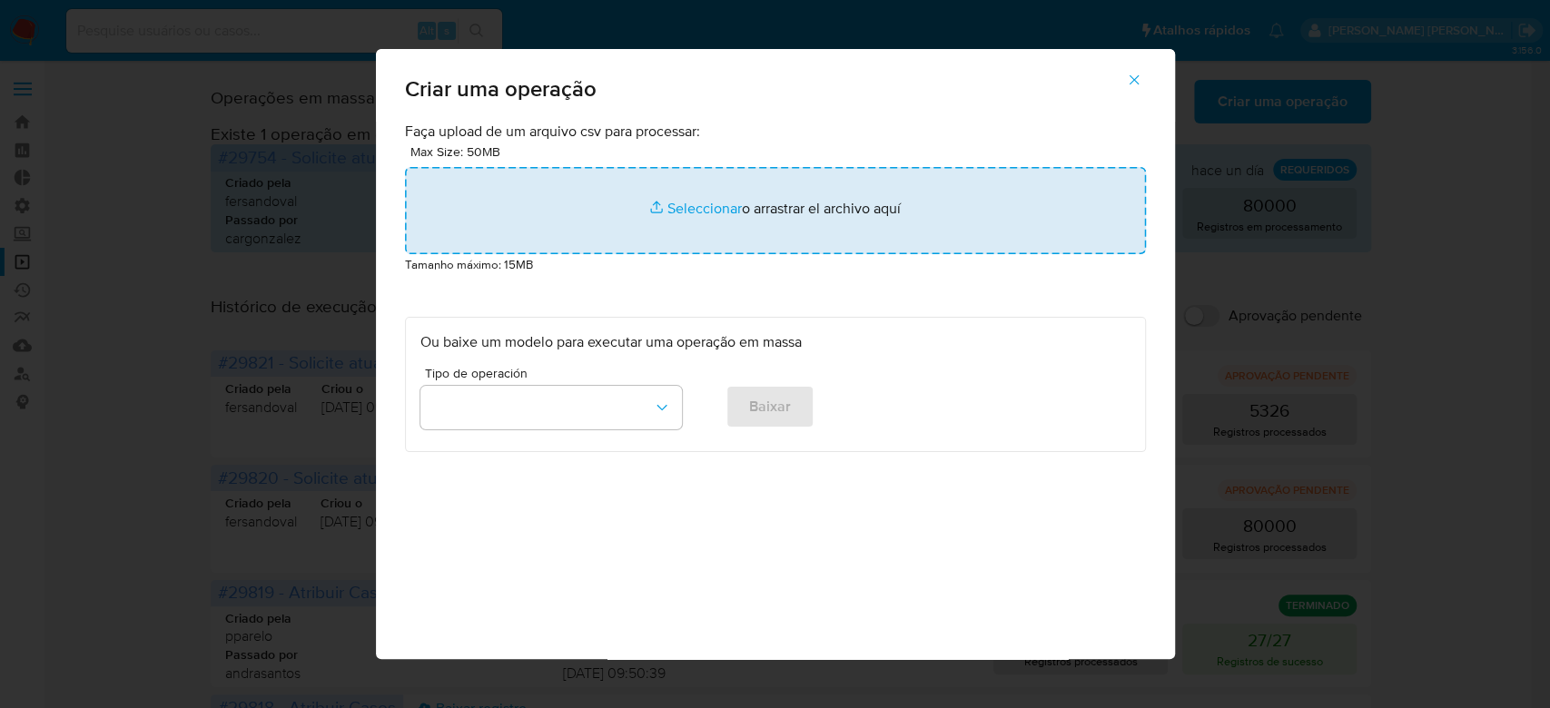
click at [691, 203] on input "file" at bounding box center [775, 210] width 741 height 87
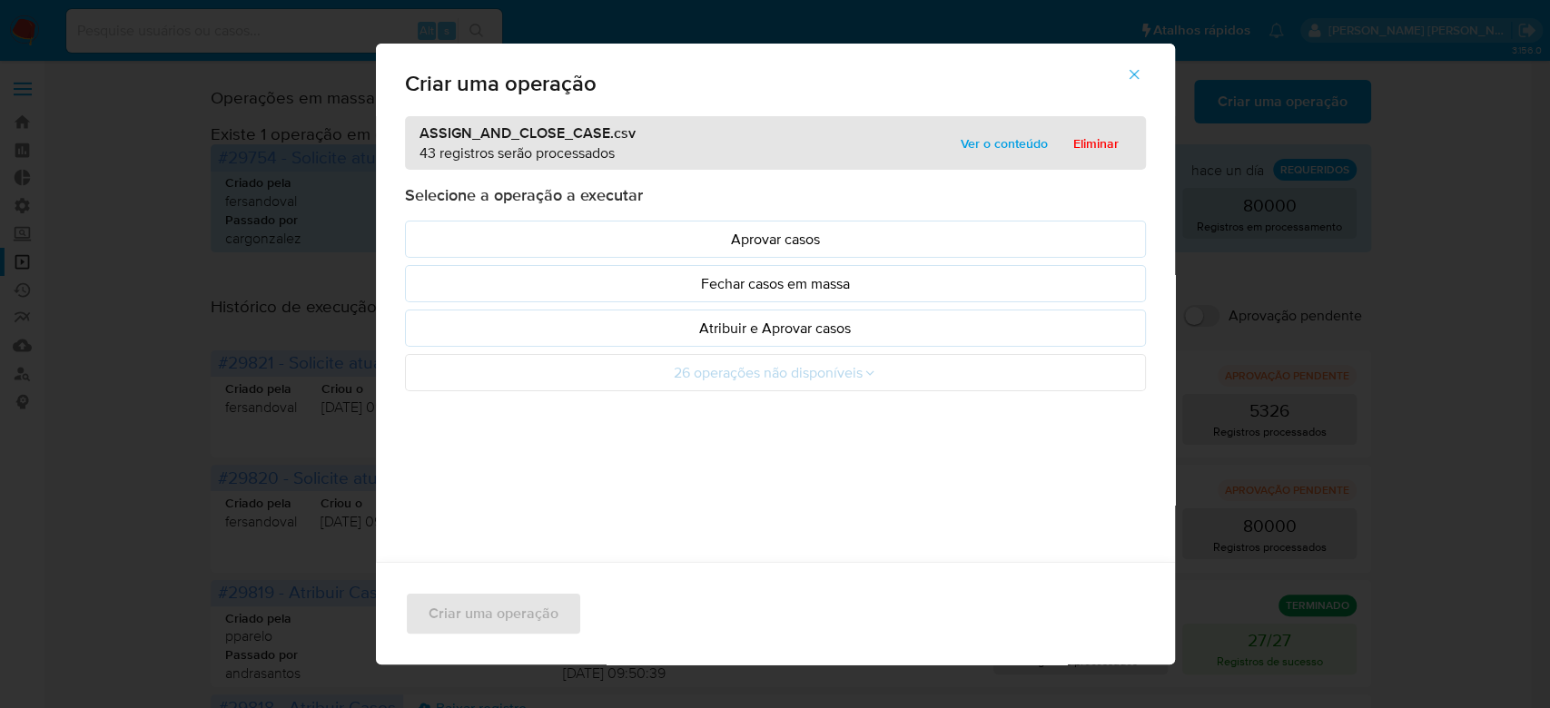
click at [983, 132] on span "Ver o conteúdo" at bounding box center [1003, 143] width 87 height 25
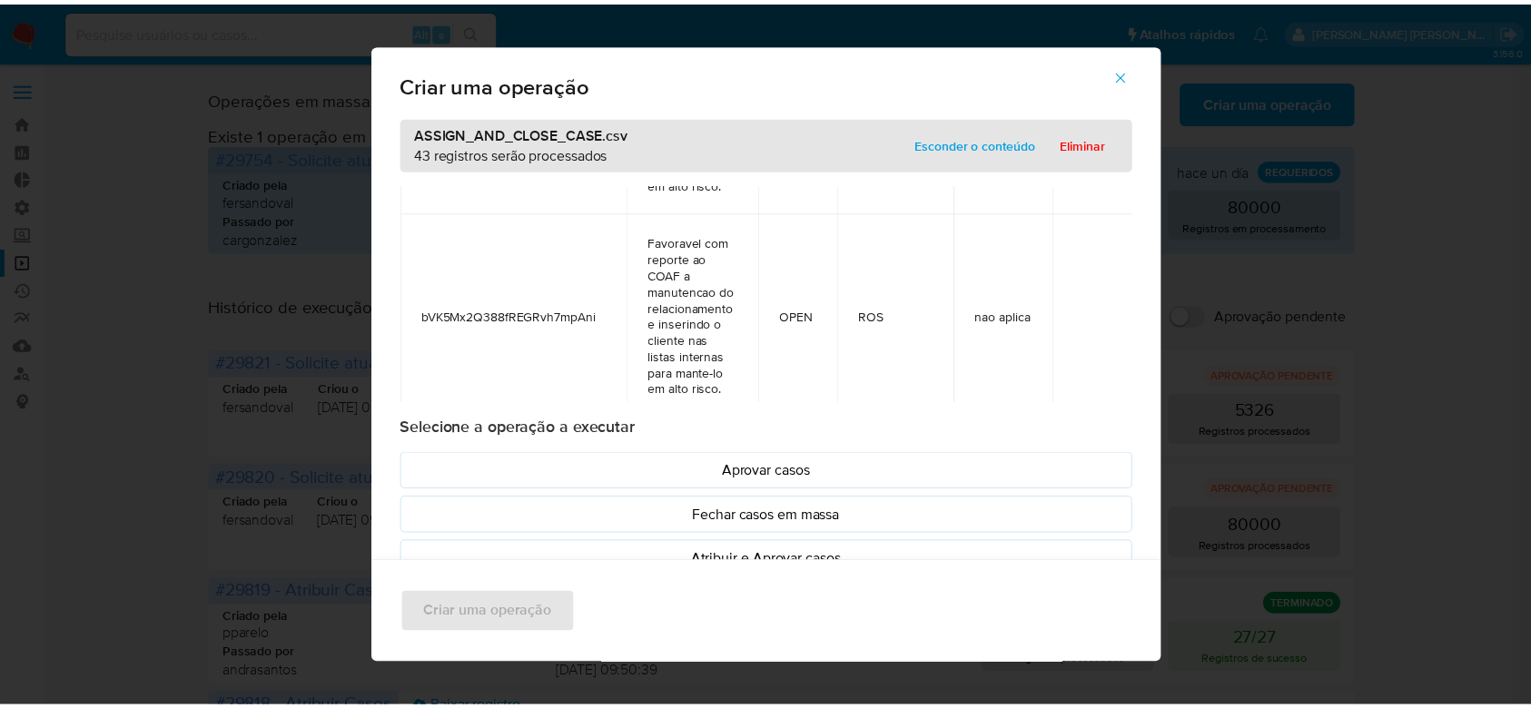
scroll to position [8591, 0]
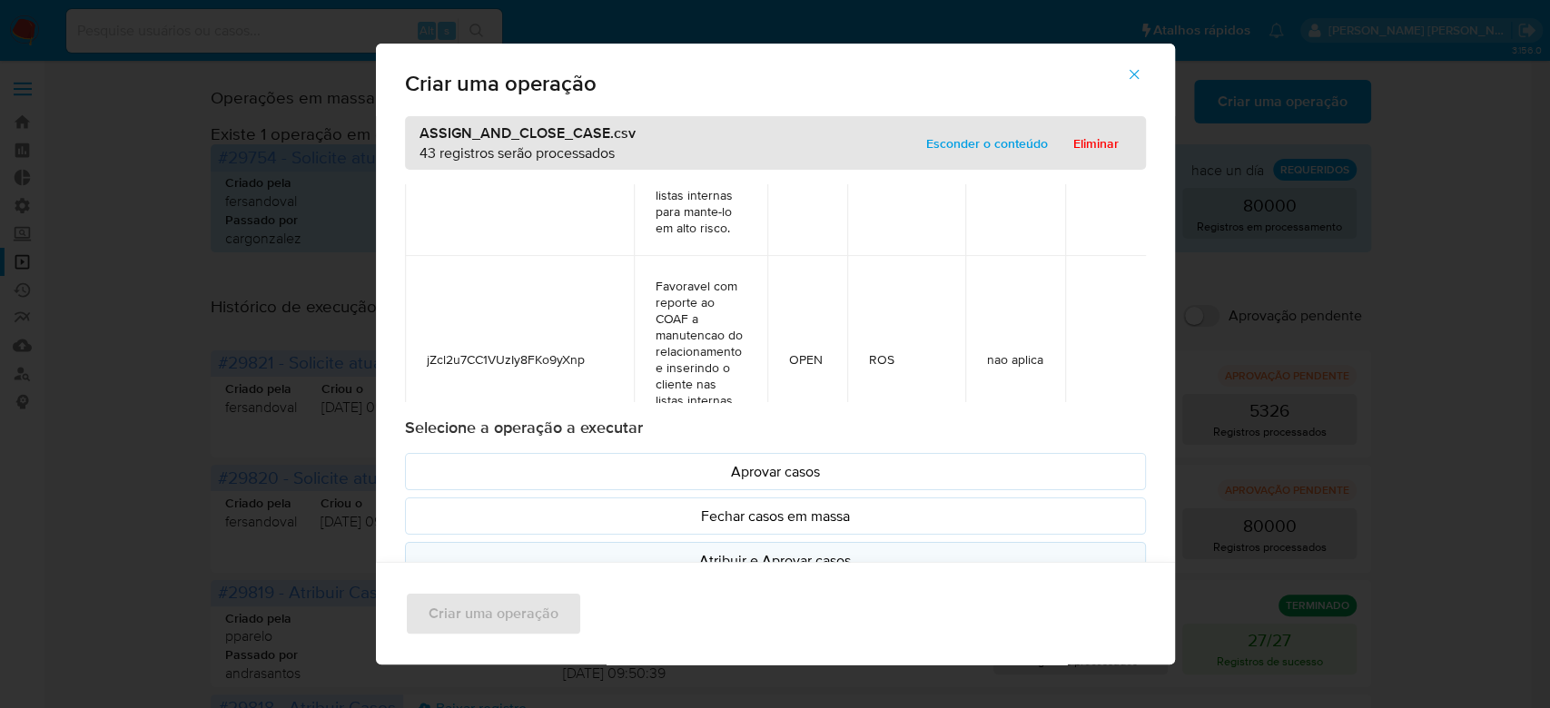
click at [708, 556] on p "Atribuir e Aprovar casos" at bounding box center [775, 560] width 710 height 21
click at [525, 604] on span "Criar uma operação" at bounding box center [493, 614] width 130 height 40
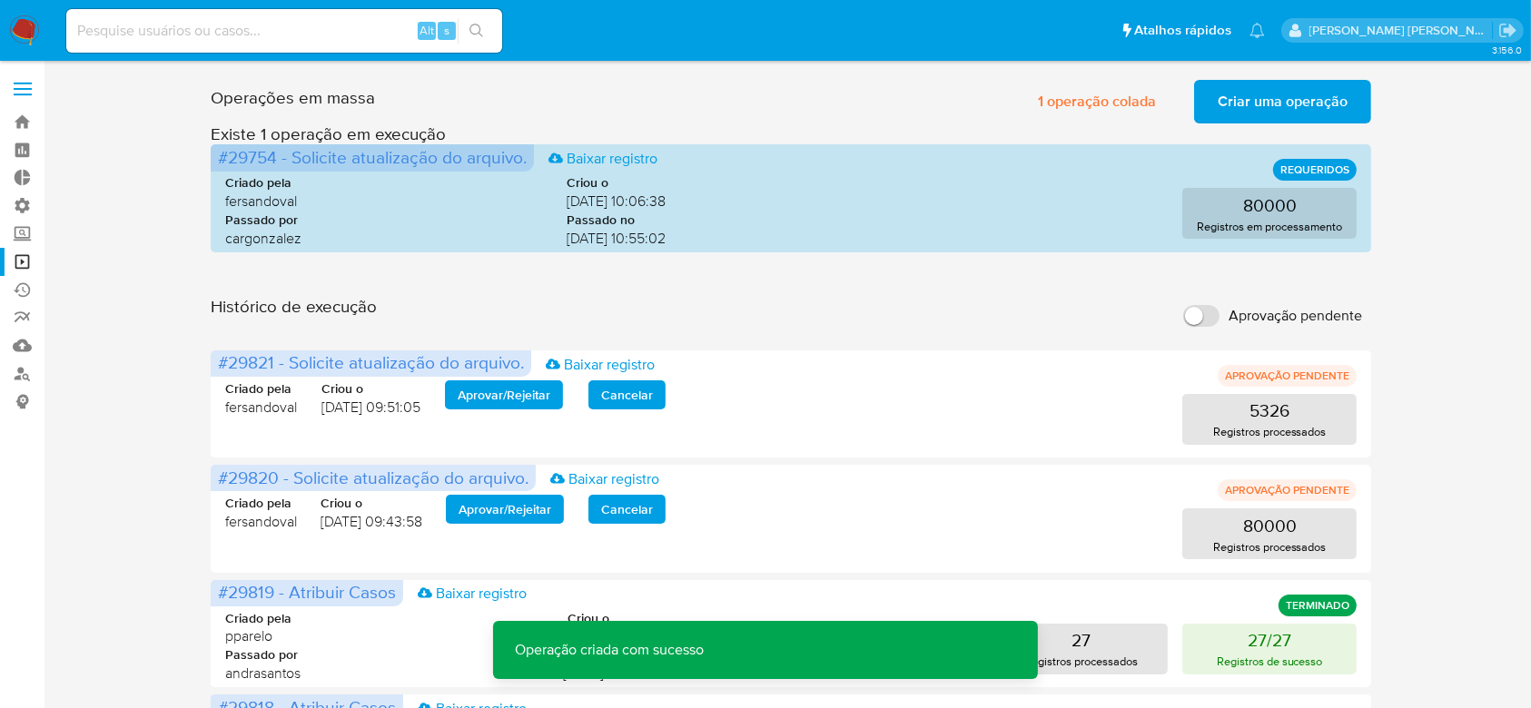
click at [1254, 98] on span "Criar uma operação" at bounding box center [1282, 102] width 130 height 40
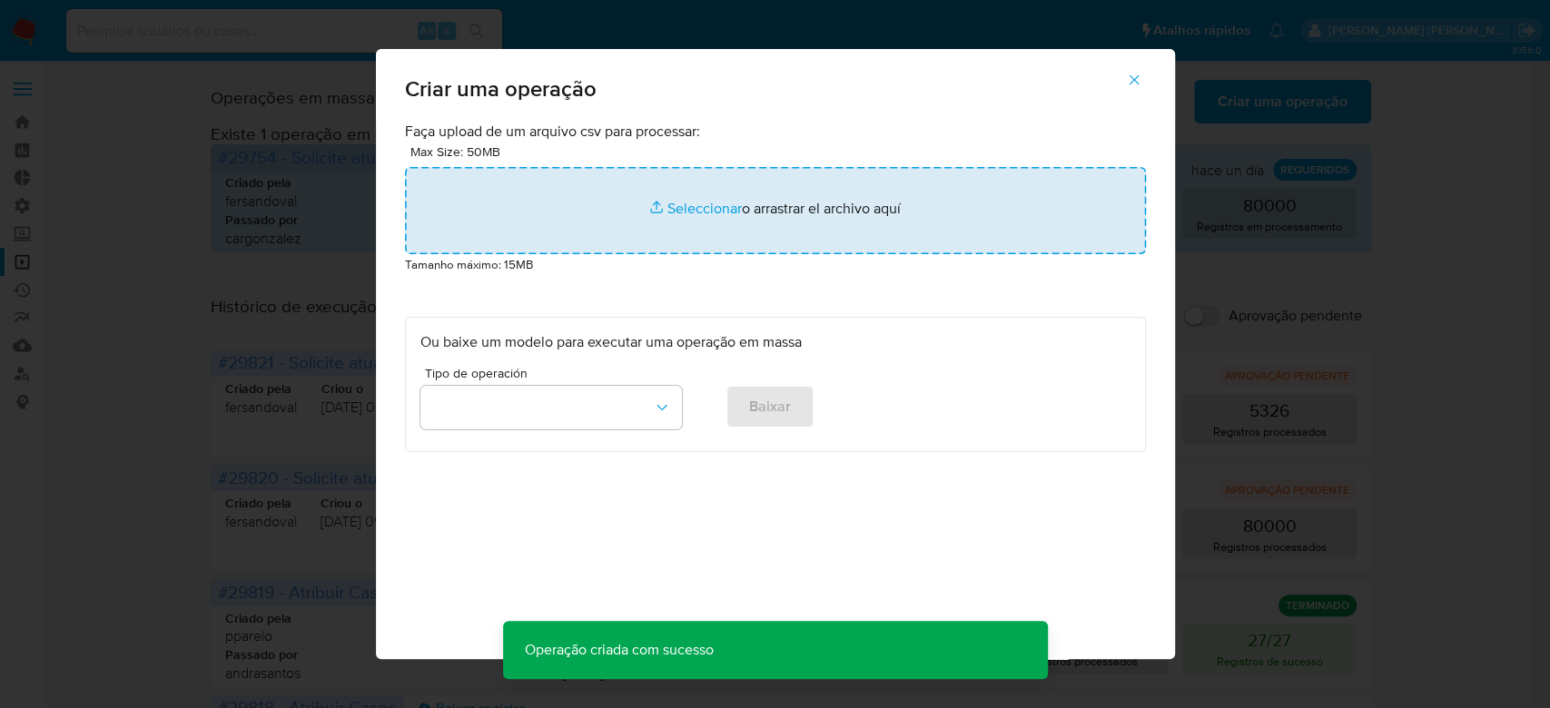
click at [708, 211] on input "file" at bounding box center [775, 210] width 741 height 87
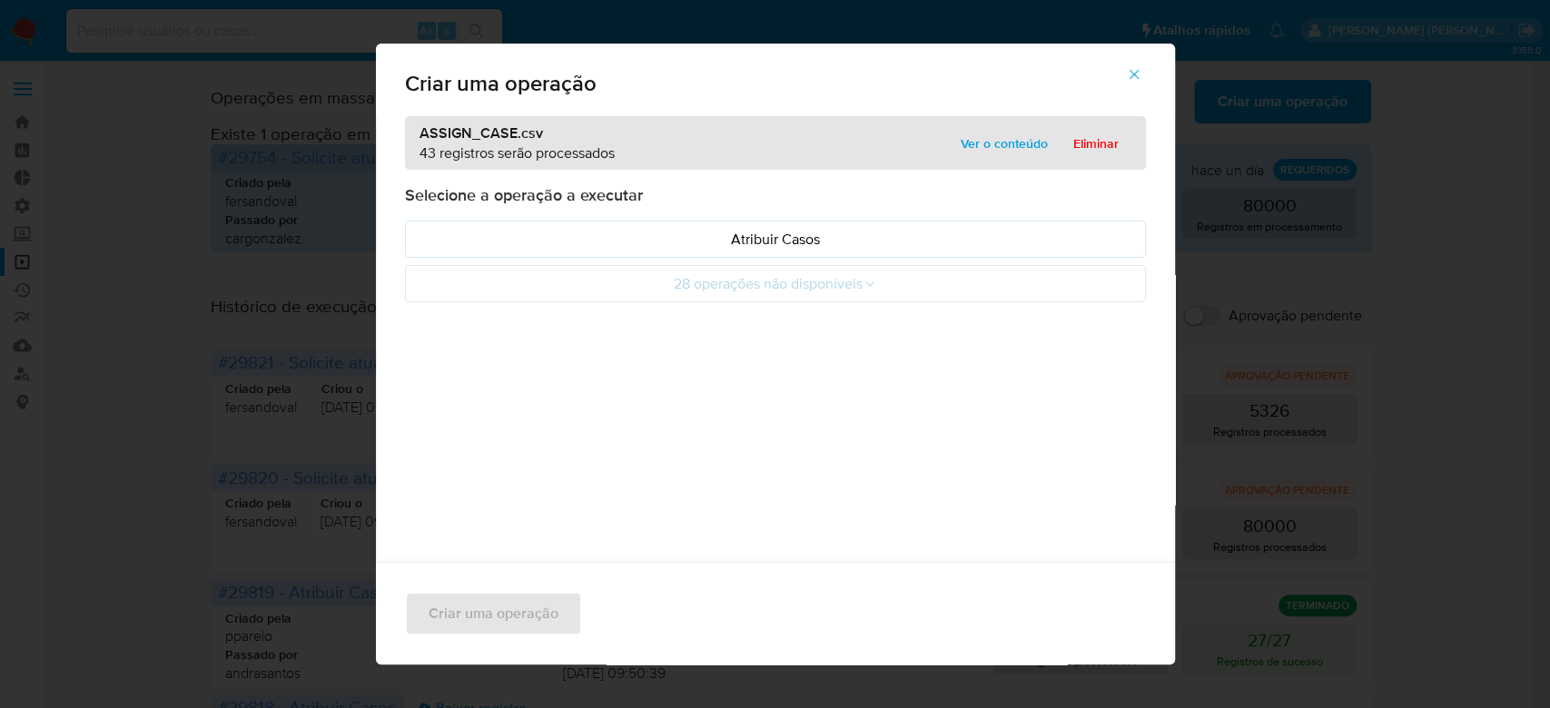
click at [1009, 147] on span "Ver o conteúdo" at bounding box center [1003, 143] width 87 height 25
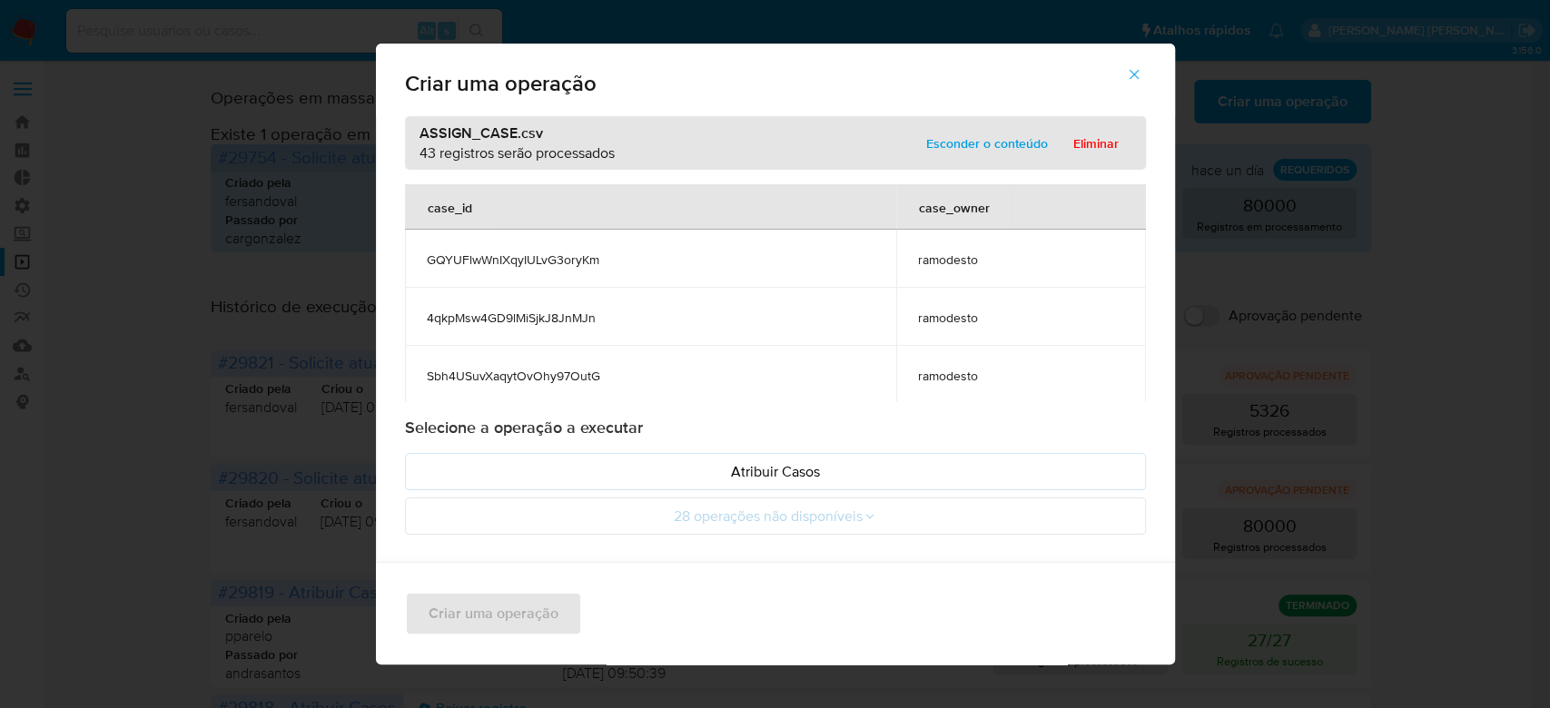
click at [1142, 73] on icon "button" at bounding box center [1134, 74] width 16 height 16
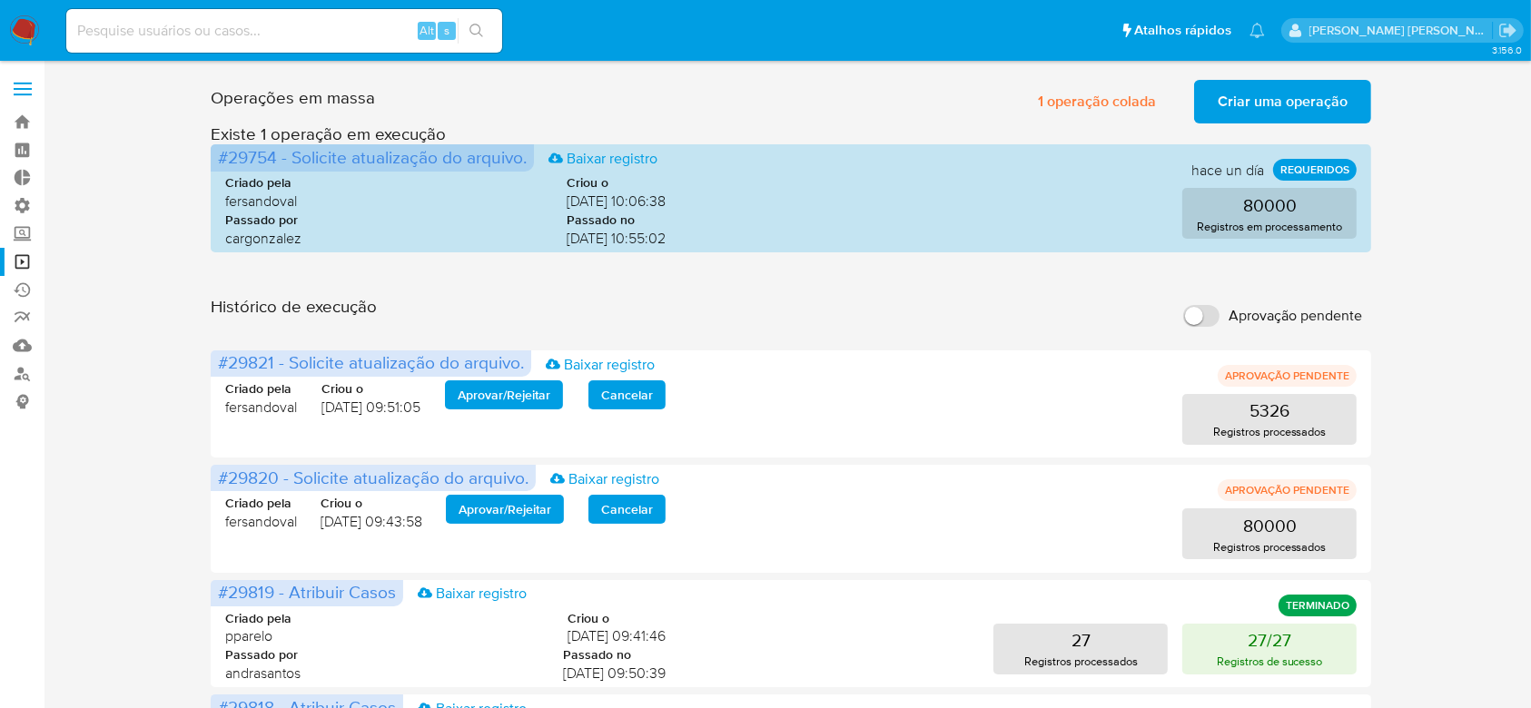
click at [1261, 111] on span "Criar uma operação" at bounding box center [1282, 102] width 130 height 40
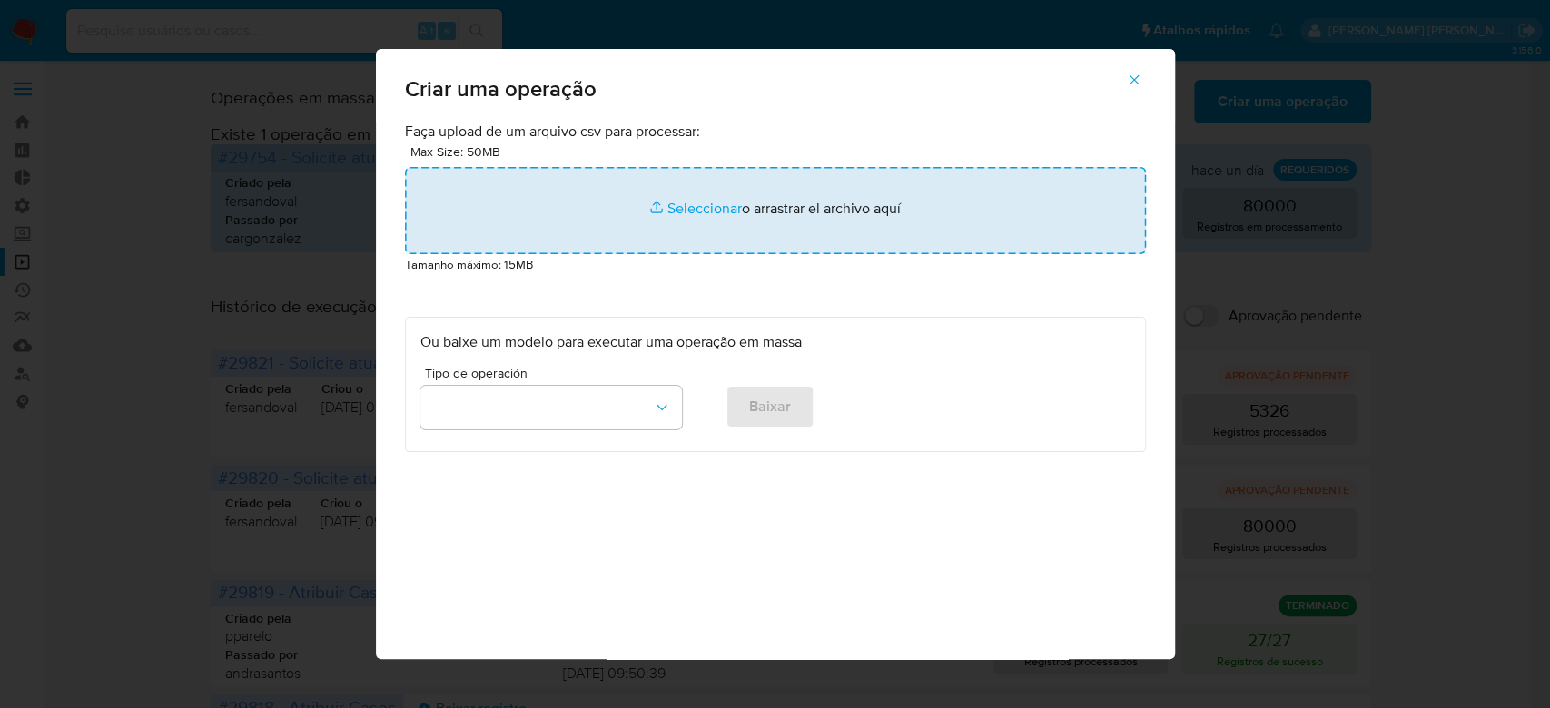
click at [685, 212] on input "file" at bounding box center [775, 210] width 741 height 87
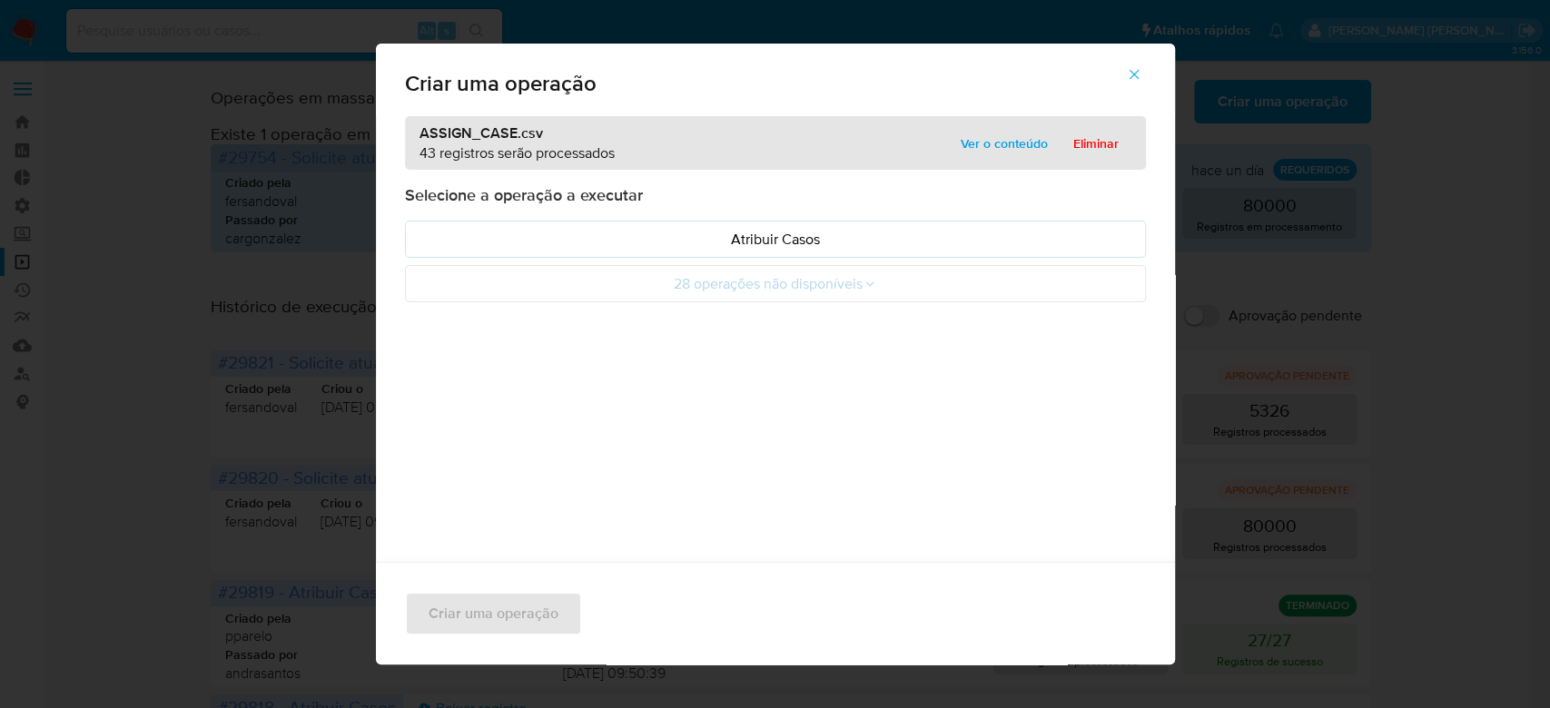
click at [982, 143] on span "Ver o conteúdo" at bounding box center [1003, 143] width 87 height 25
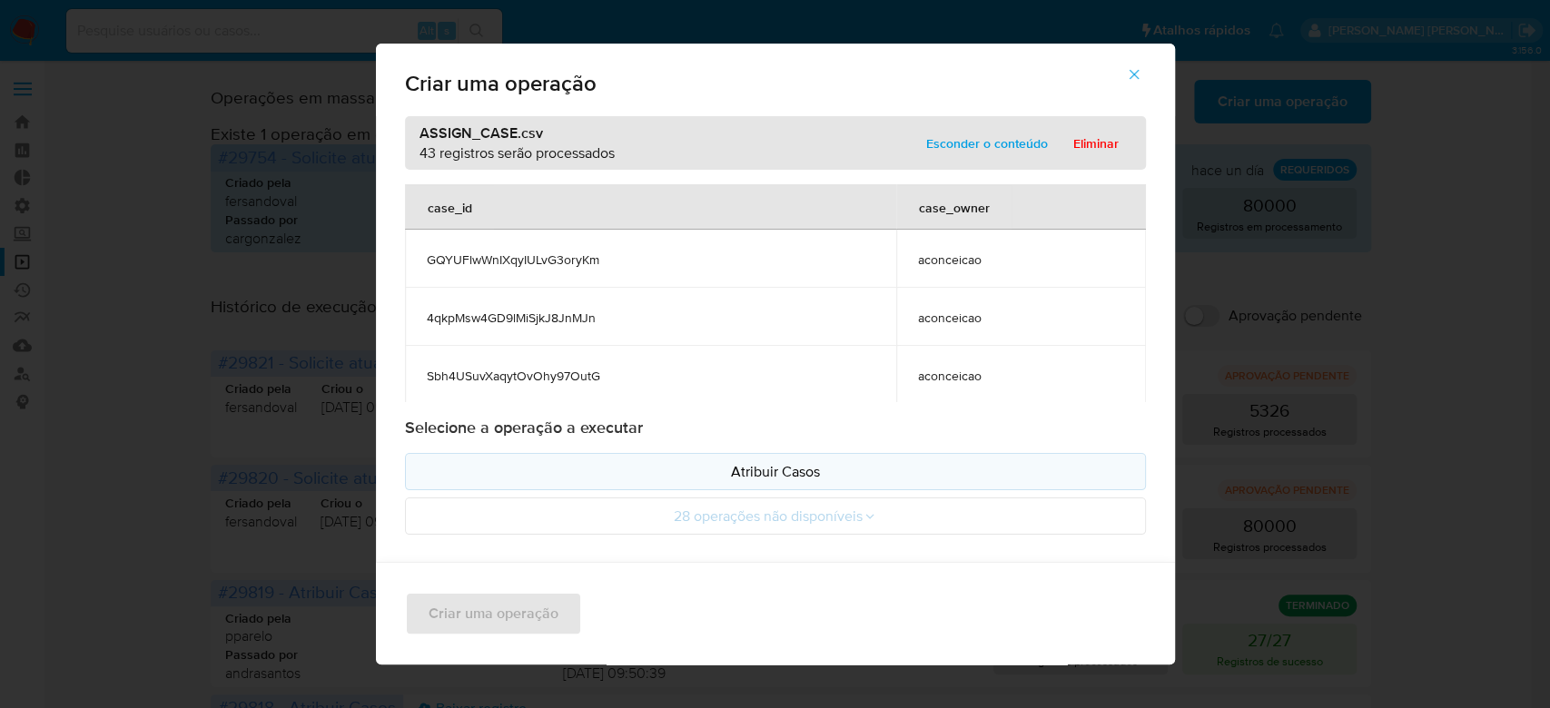
click at [753, 465] on p "Atribuir Casos" at bounding box center [775, 471] width 710 height 21
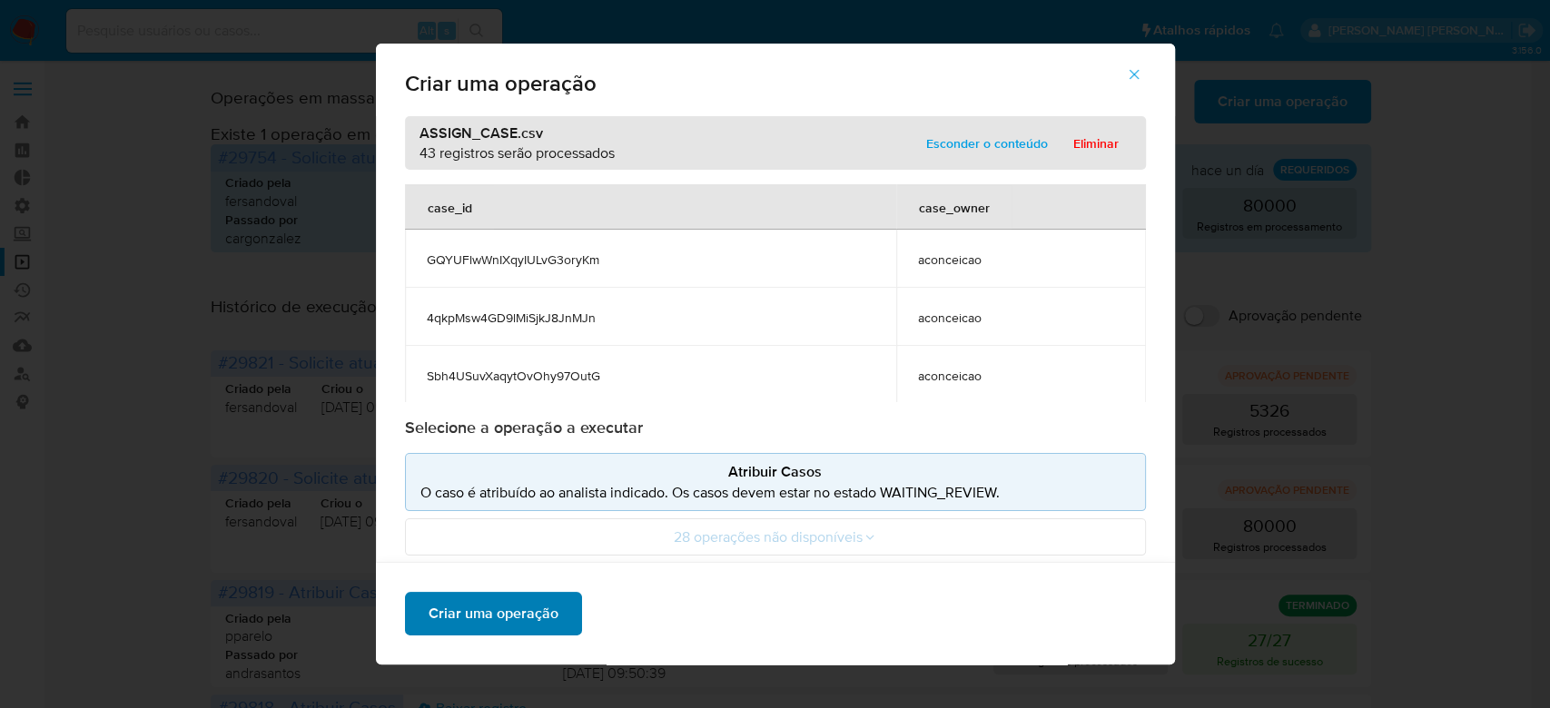
click at [498, 626] on span "Criar uma operação" at bounding box center [493, 614] width 130 height 40
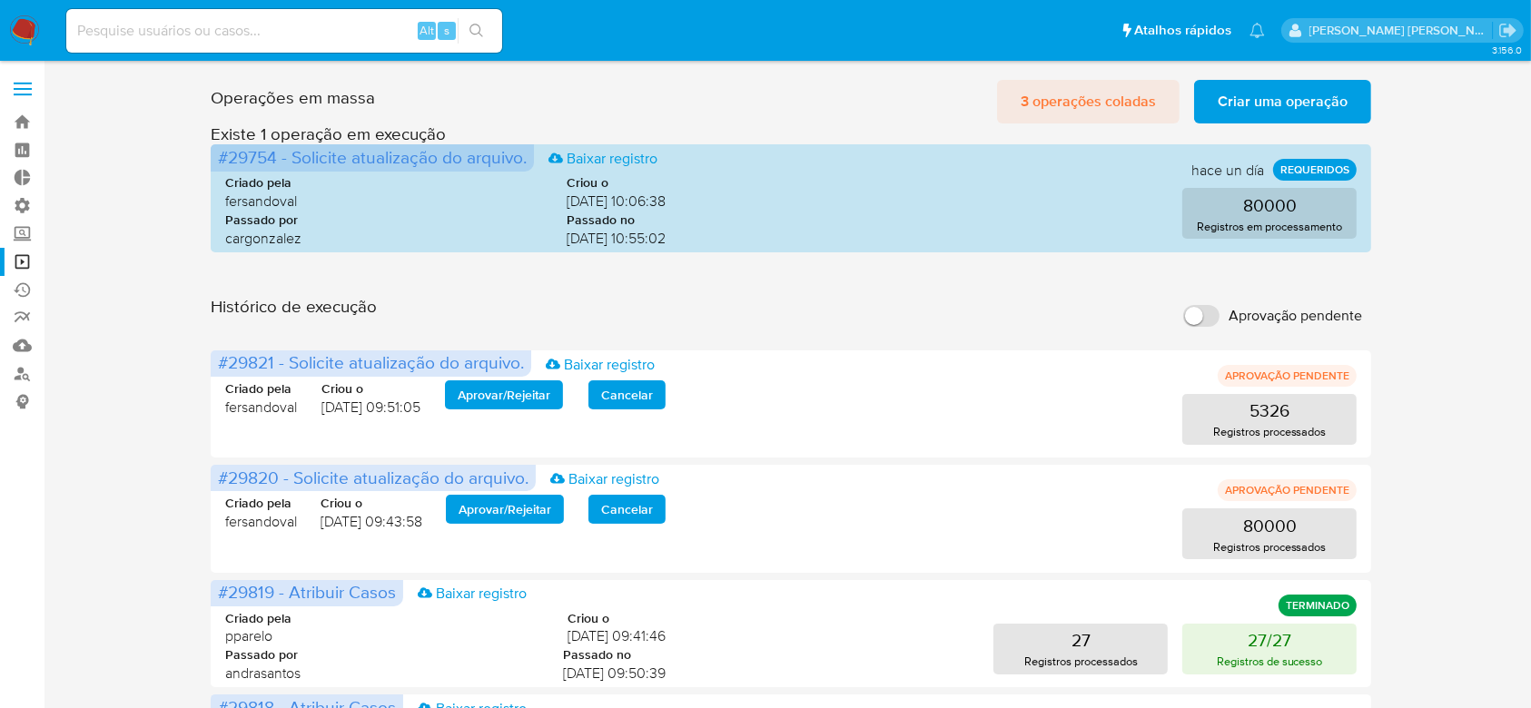
click at [1068, 97] on span "3 operações coladas" at bounding box center [1087, 102] width 135 height 40
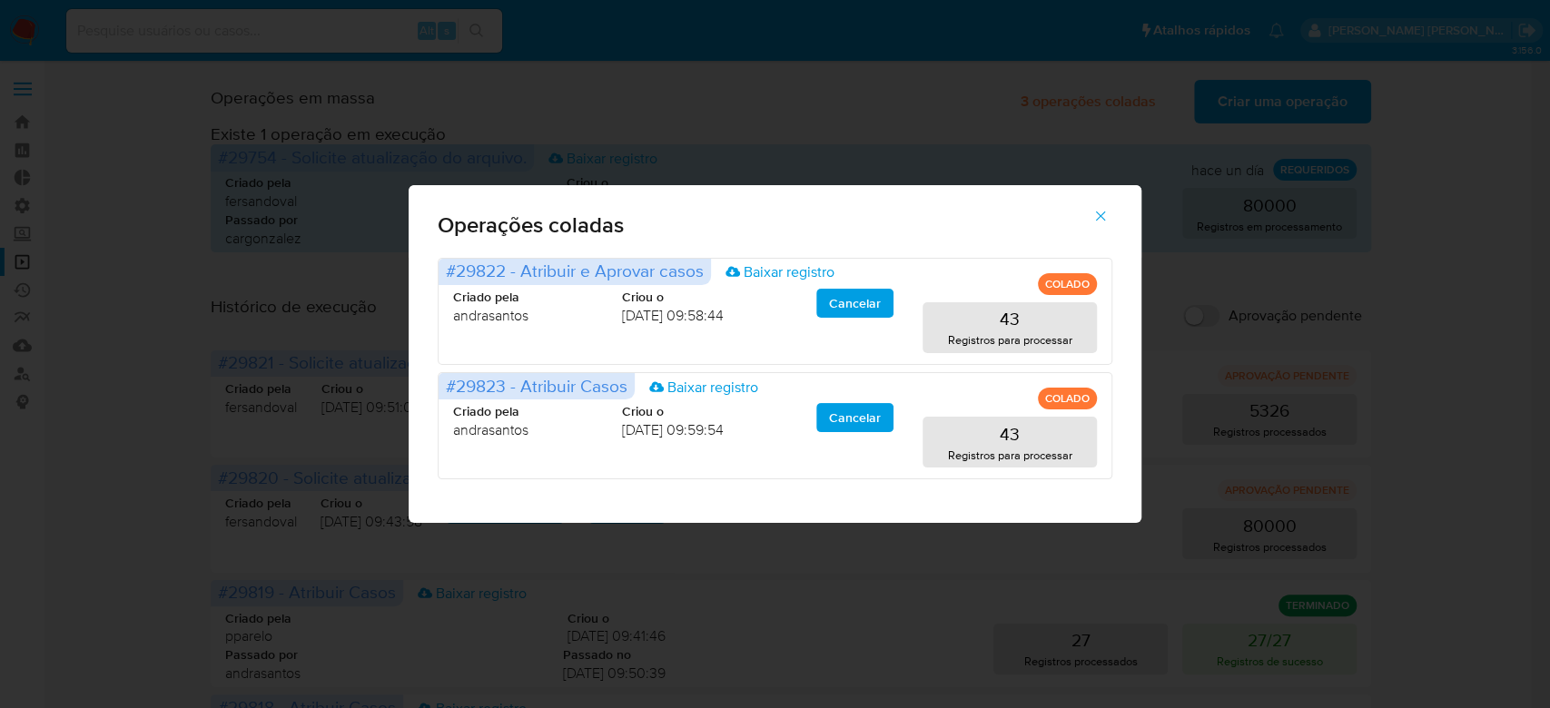
click at [1099, 218] on icon "button" at bounding box center [1100, 216] width 16 height 16
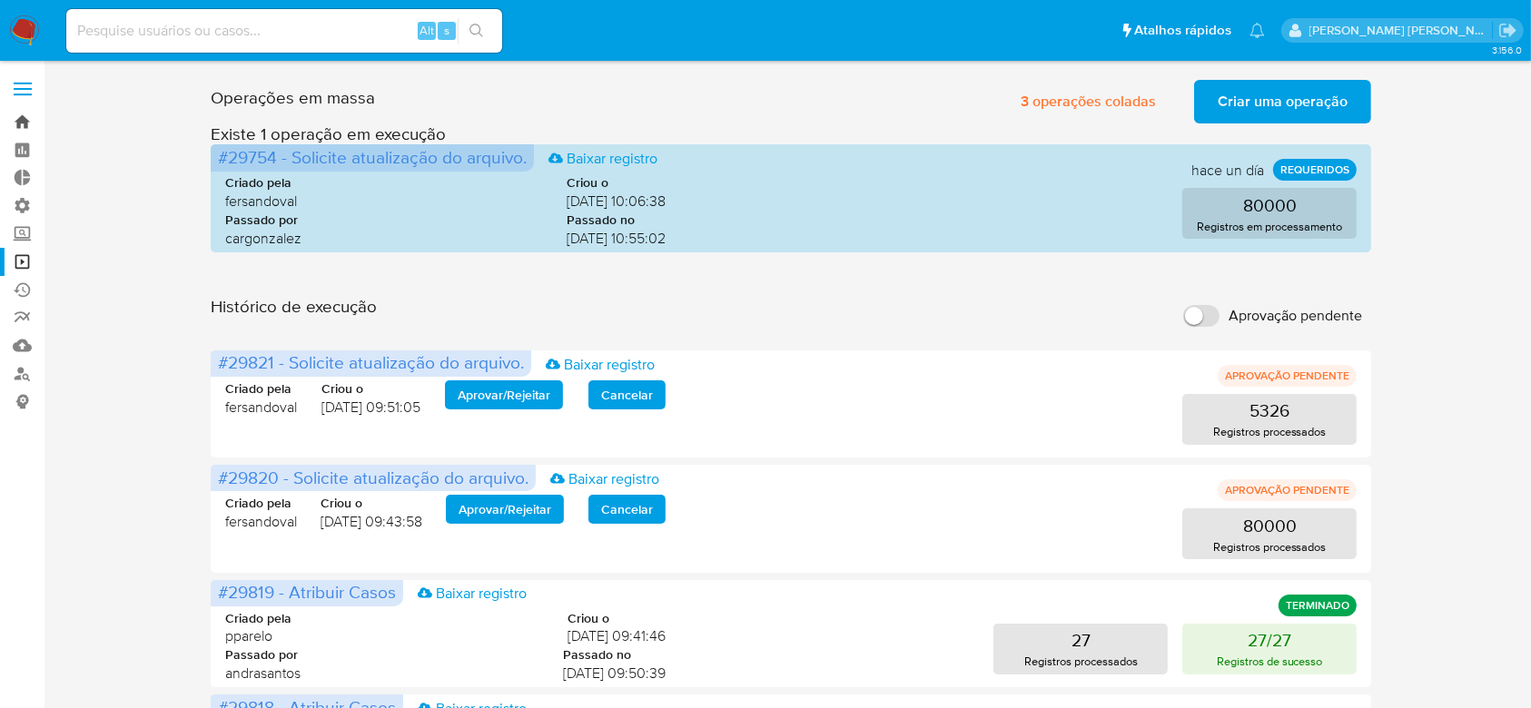
click at [22, 121] on link "Bandeja" at bounding box center [108, 122] width 216 height 28
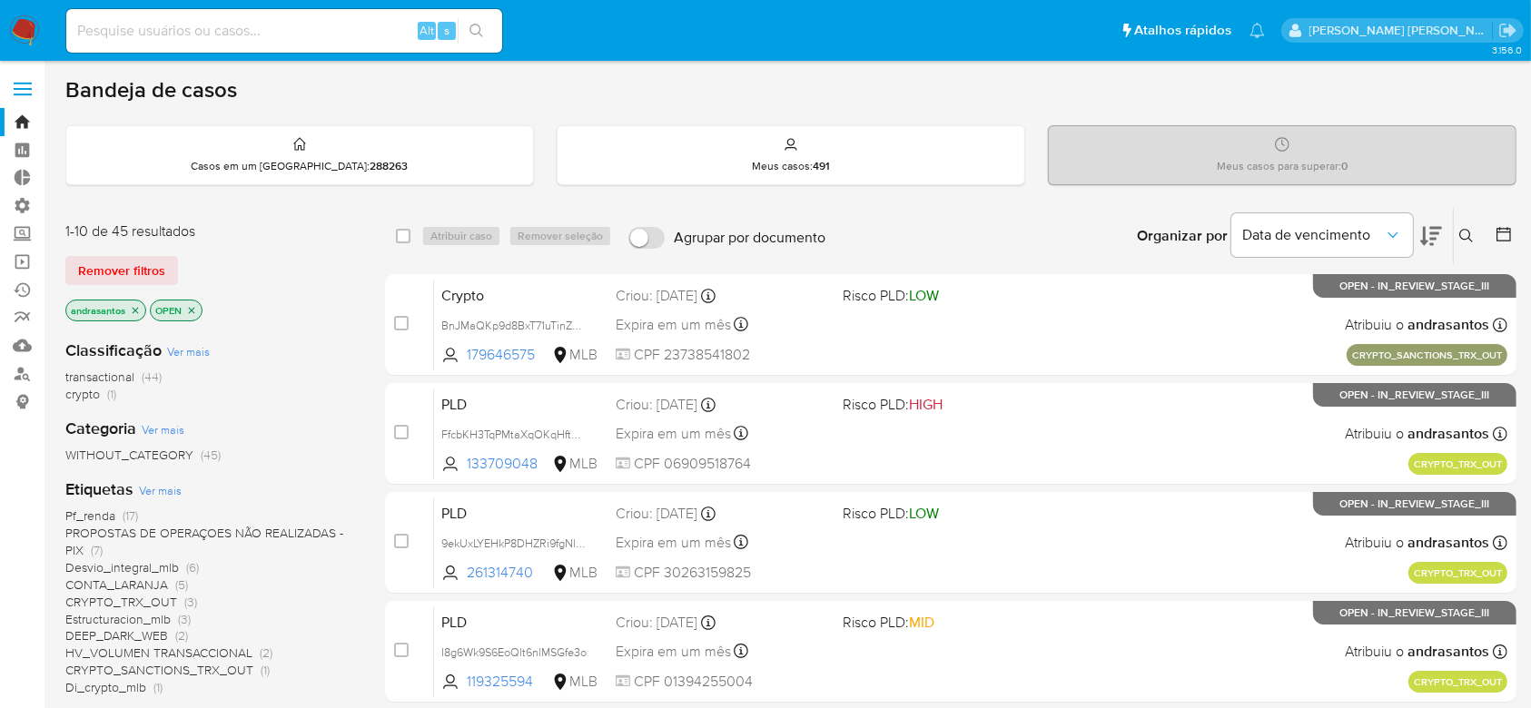
click at [141, 305] on p "andrasantos" at bounding box center [105, 310] width 79 height 20
click at [138, 305] on icon "close-filter" at bounding box center [135, 310] width 11 height 11
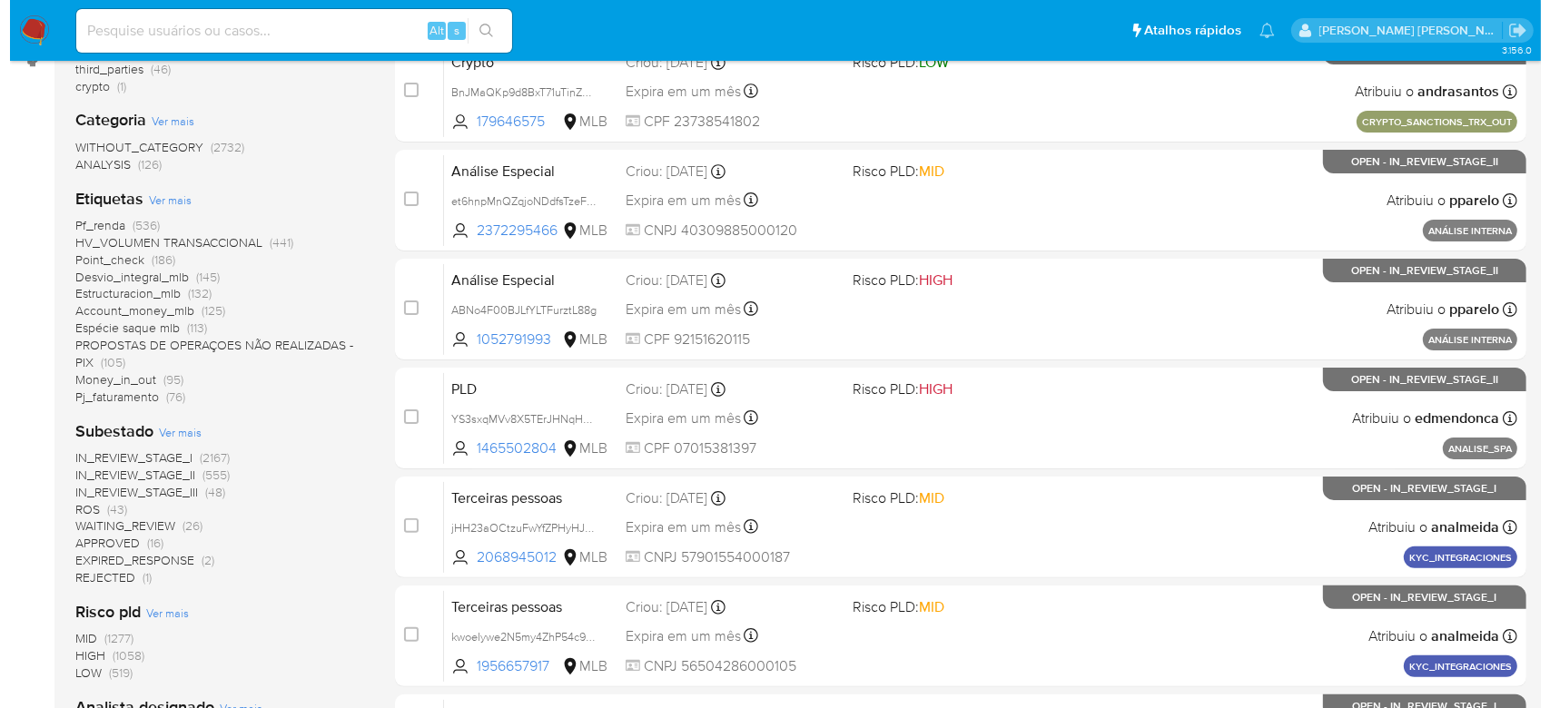
scroll to position [363, 0]
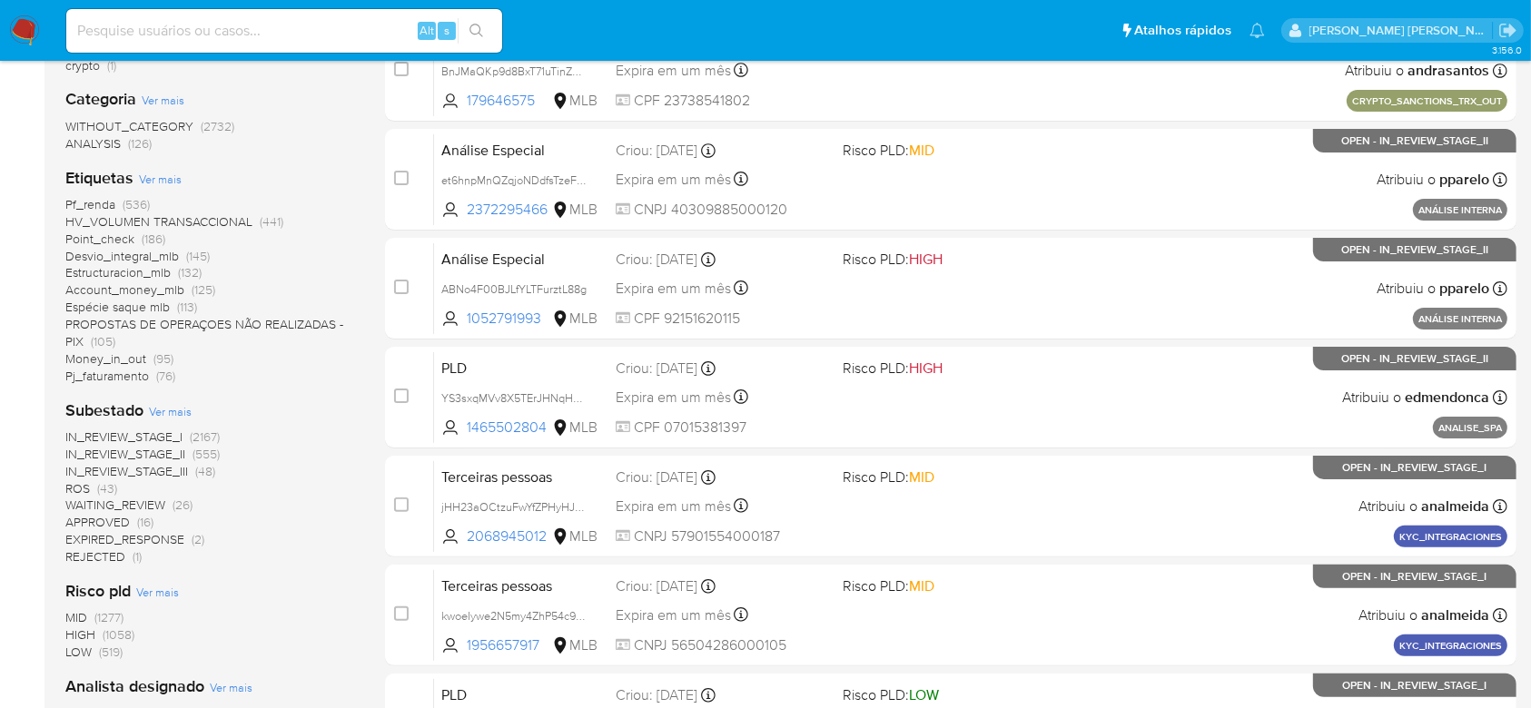
click at [174, 411] on span "Ver mais" at bounding box center [170, 411] width 43 height 16
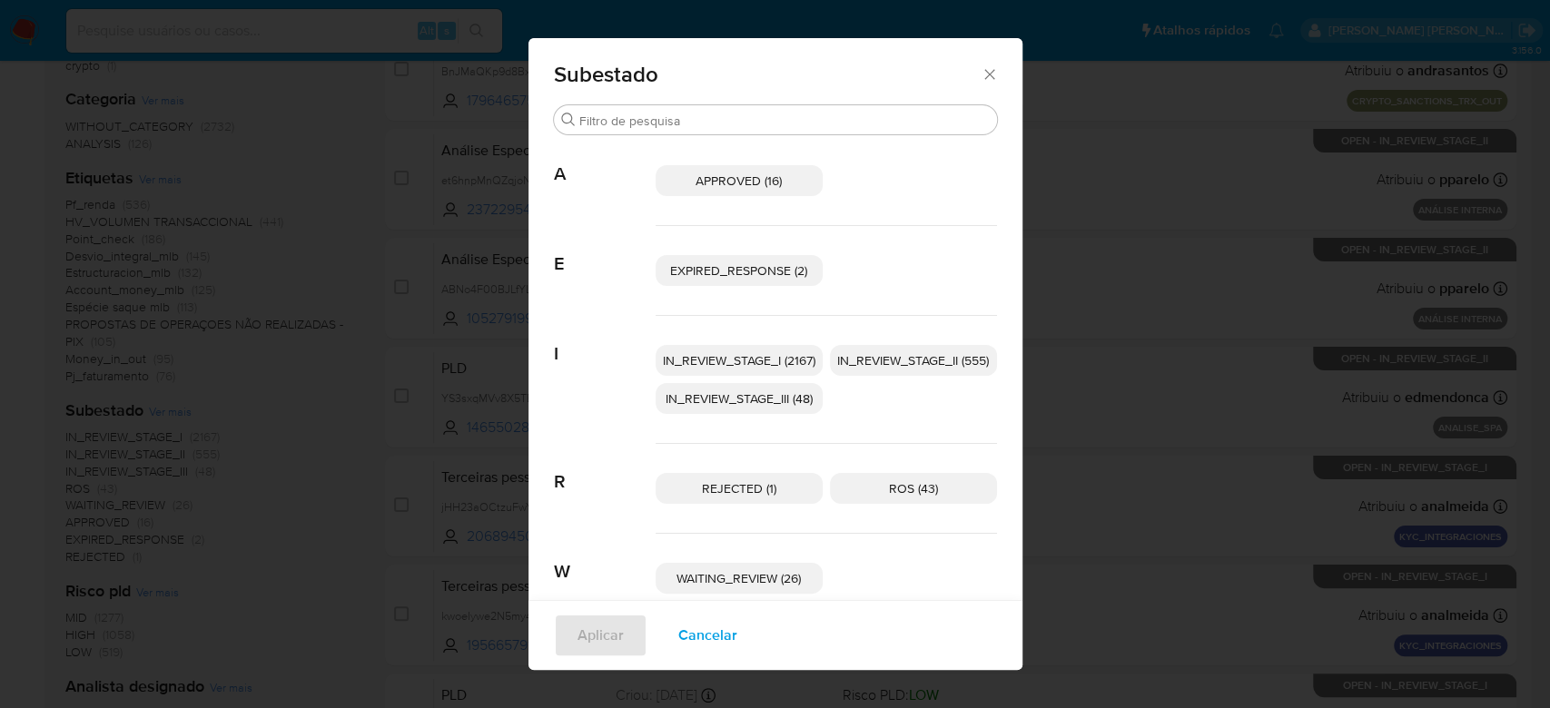
click at [712, 361] on span "IN_REVIEW_STAGE_I (2167)" at bounding box center [739, 360] width 153 height 18
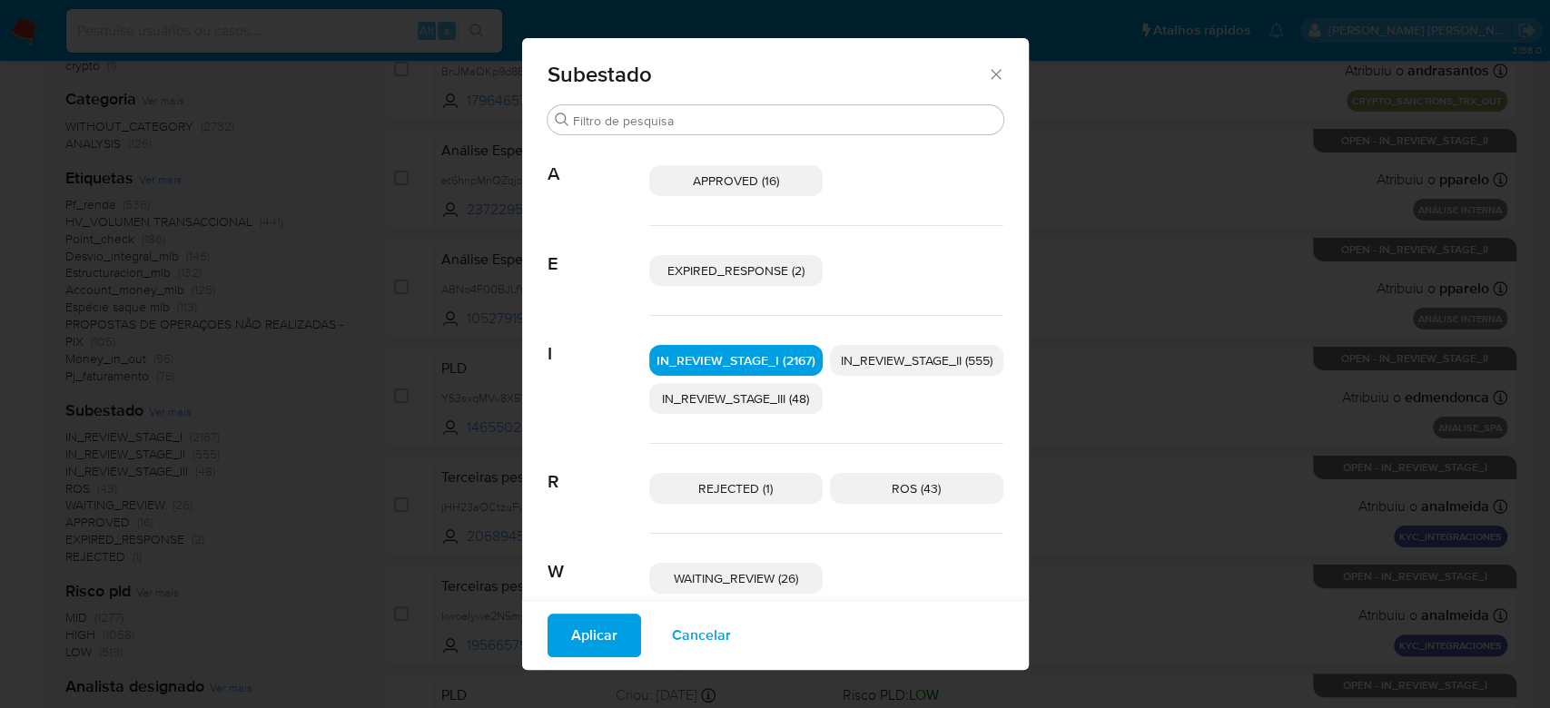
click at [881, 359] on span "IN_REVIEW_STAGE_II (555)" at bounding box center [917, 360] width 152 height 18
click at [600, 647] on span "Aplicar" at bounding box center [594, 636] width 46 height 40
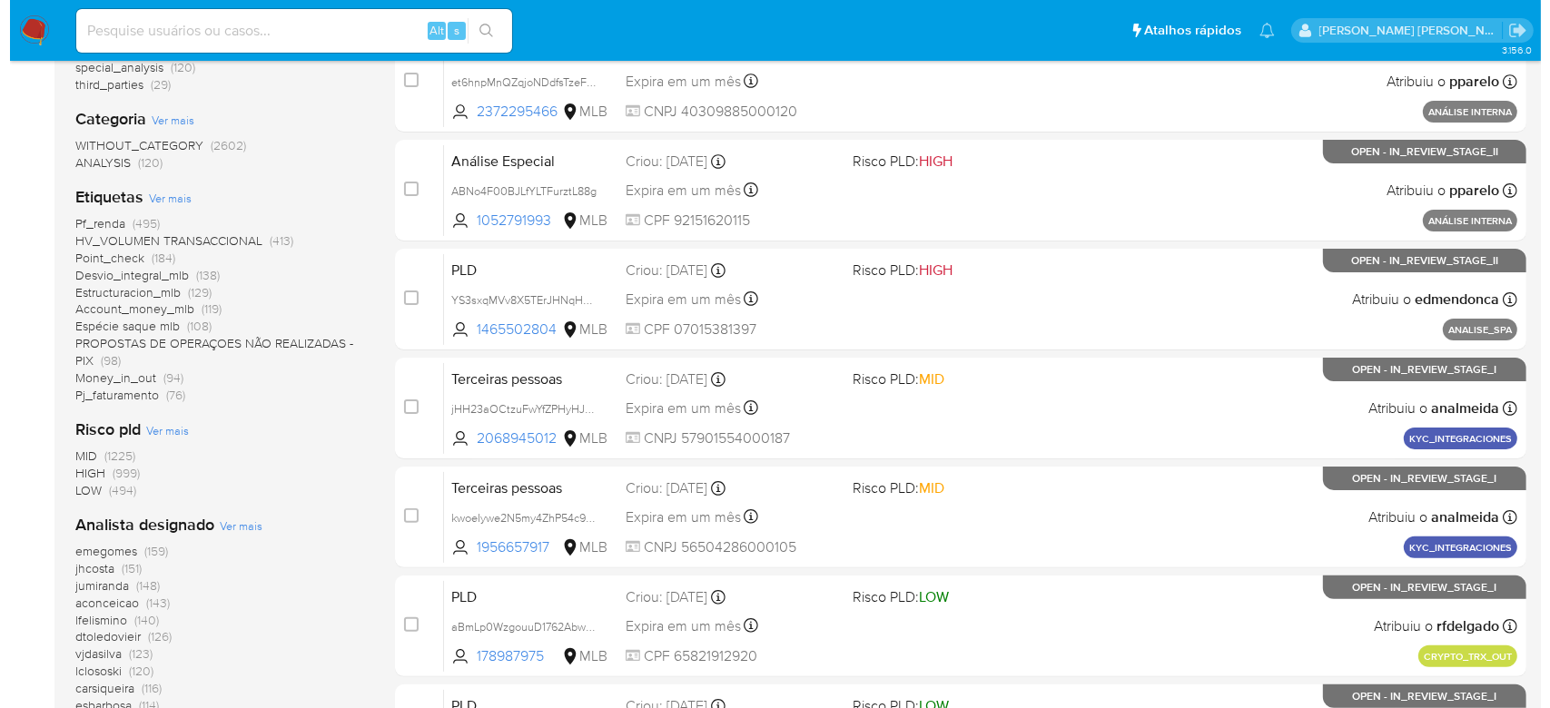
scroll to position [363, 0]
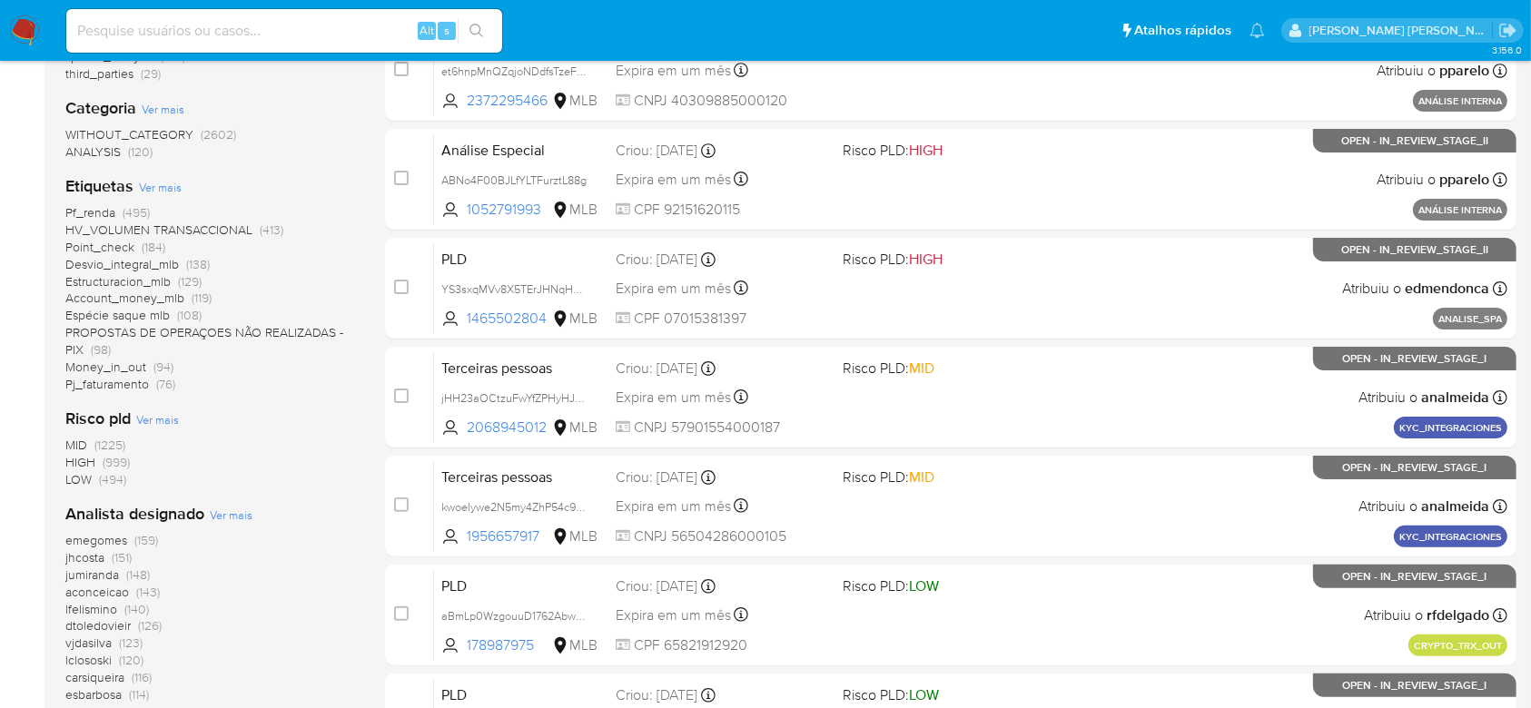
click at [235, 514] on span "Ver mais" at bounding box center [231, 515] width 43 height 16
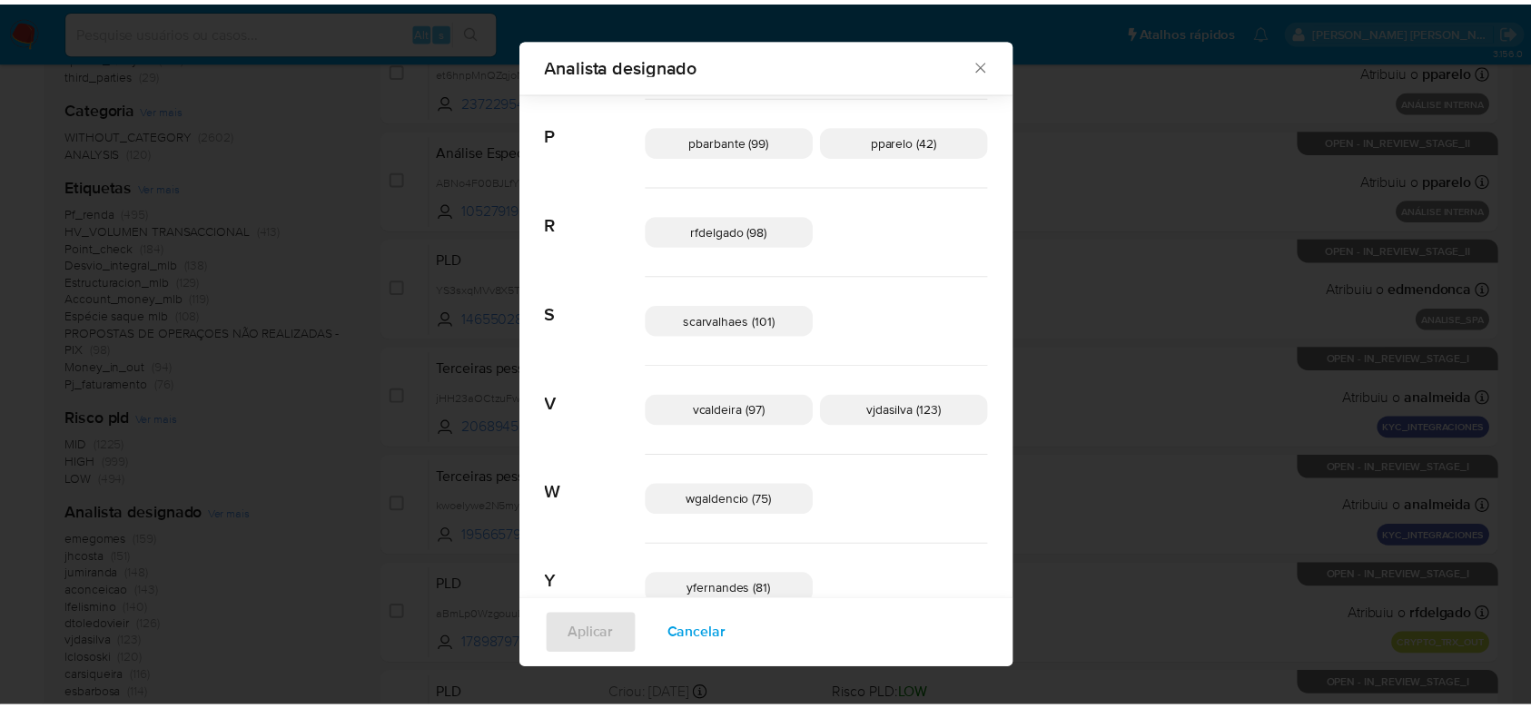
scroll to position [930, 0]
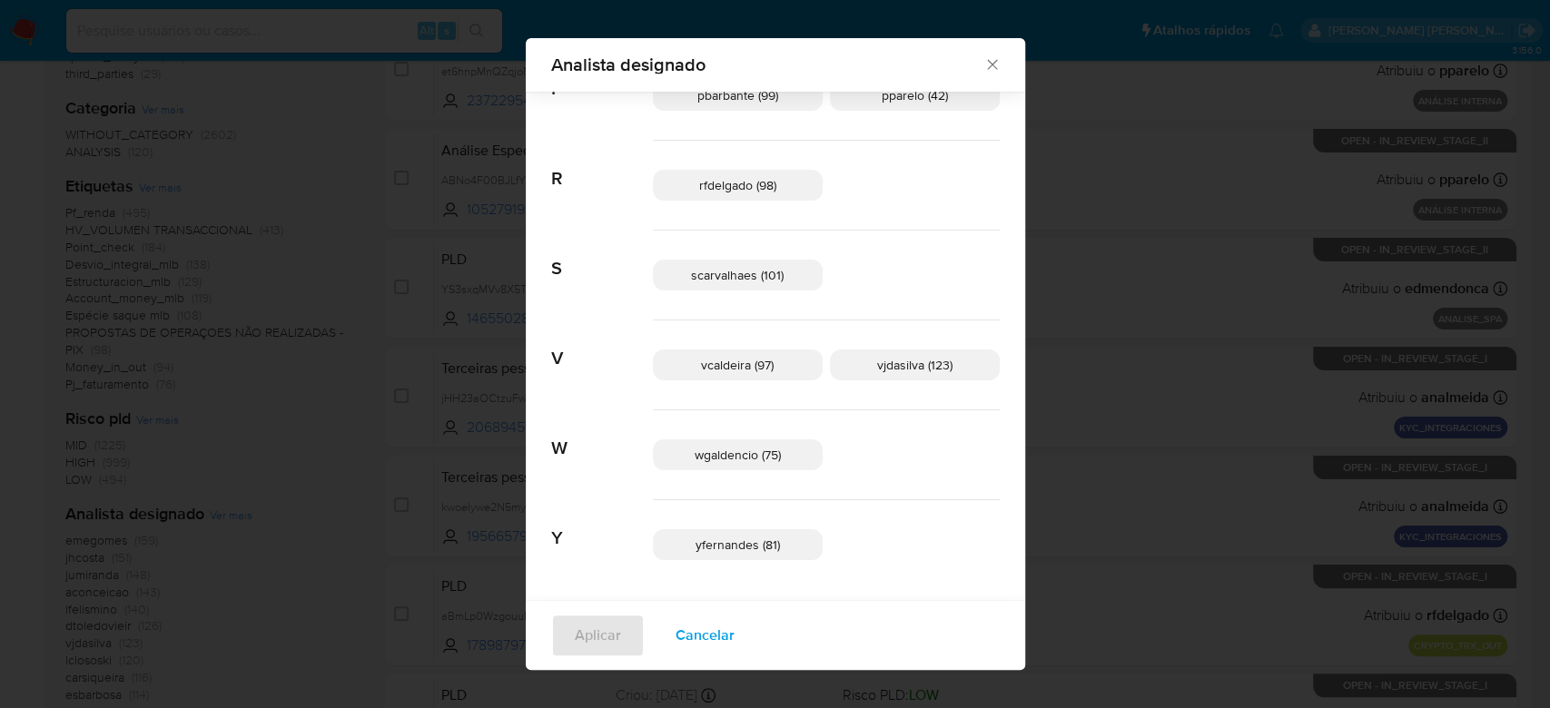
click at [983, 69] on icon "Fechar" at bounding box center [992, 64] width 18 height 18
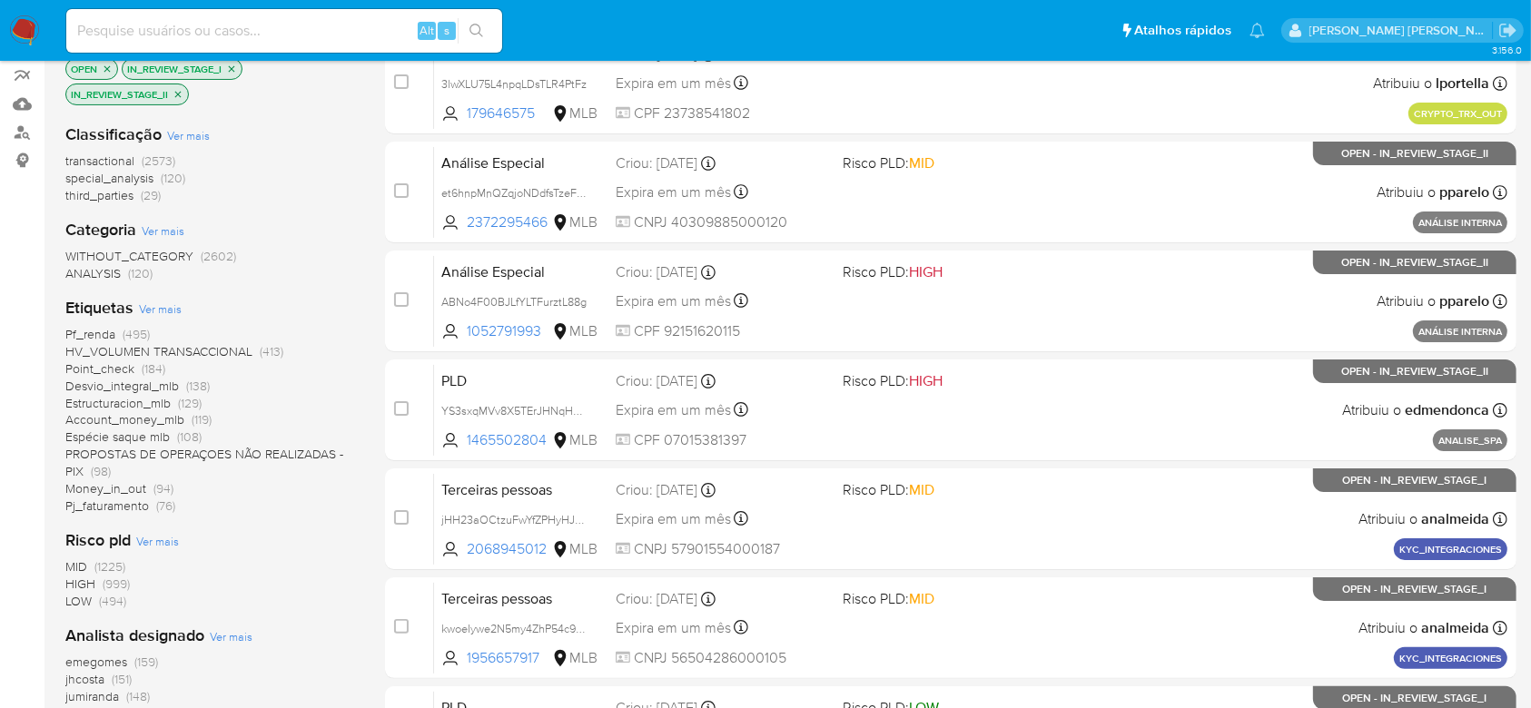
scroll to position [0, 0]
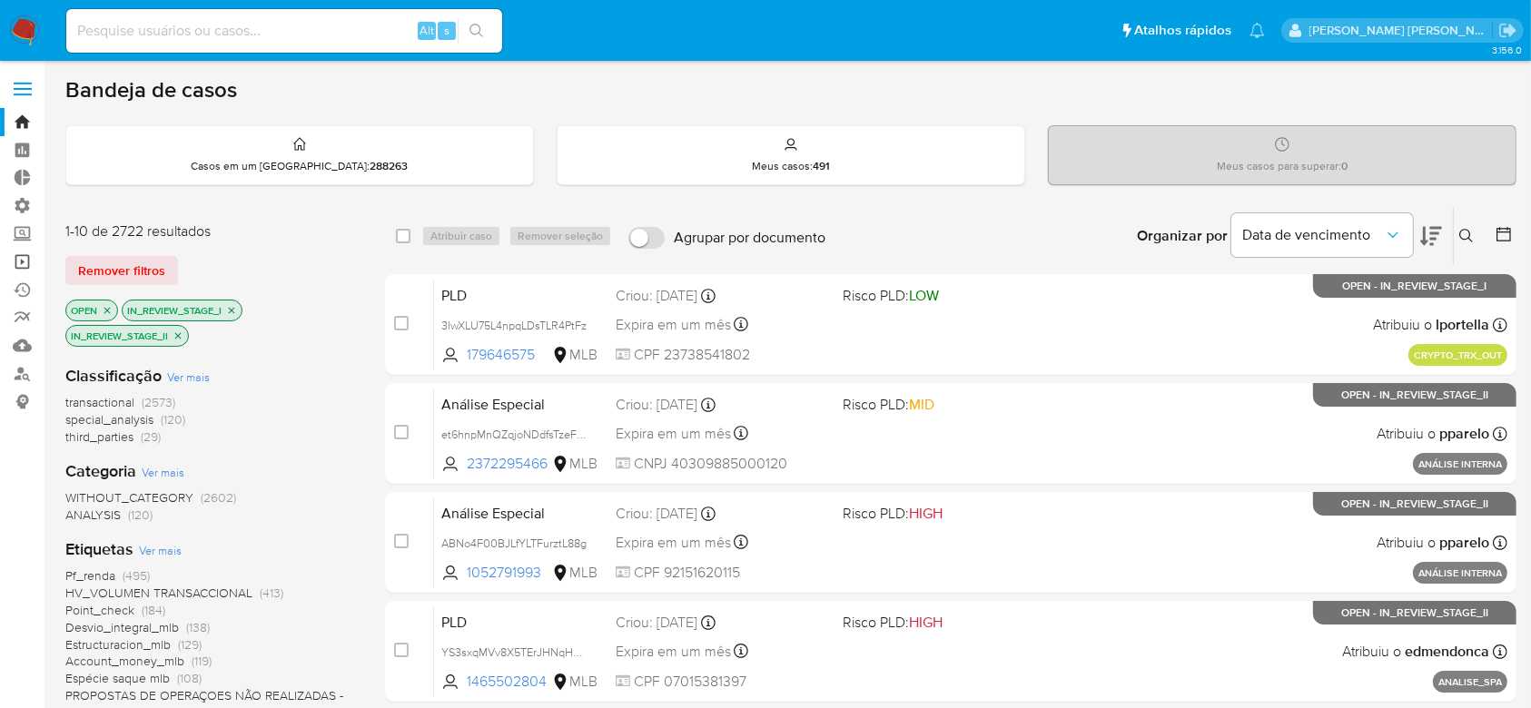
click at [17, 258] on link "Operações em massa" at bounding box center [108, 262] width 216 height 28
